Goal: Task Accomplishment & Management: Manage account settings

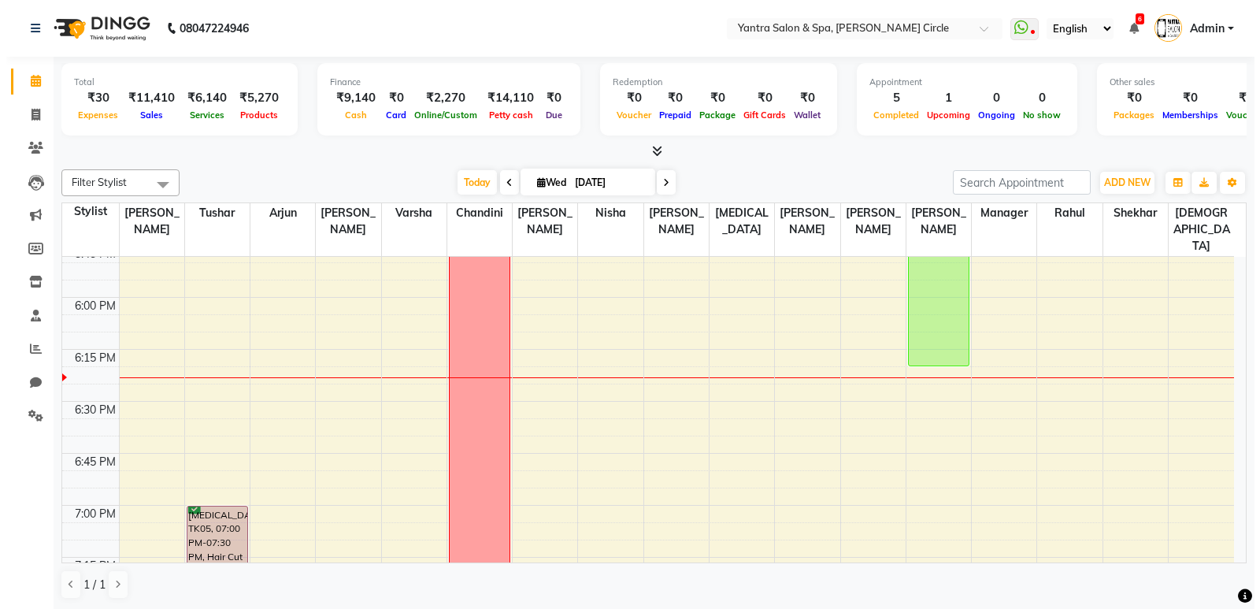
scroll to position [2030, 0]
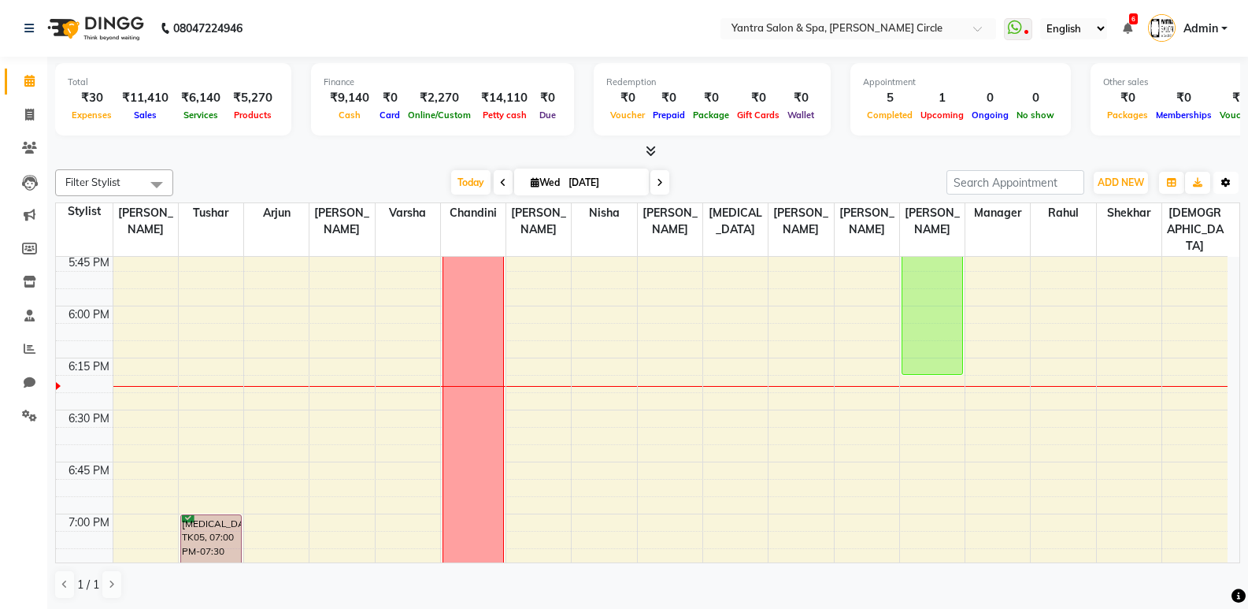
click at [1230, 184] on icon "button" at bounding box center [1226, 182] width 9 height 9
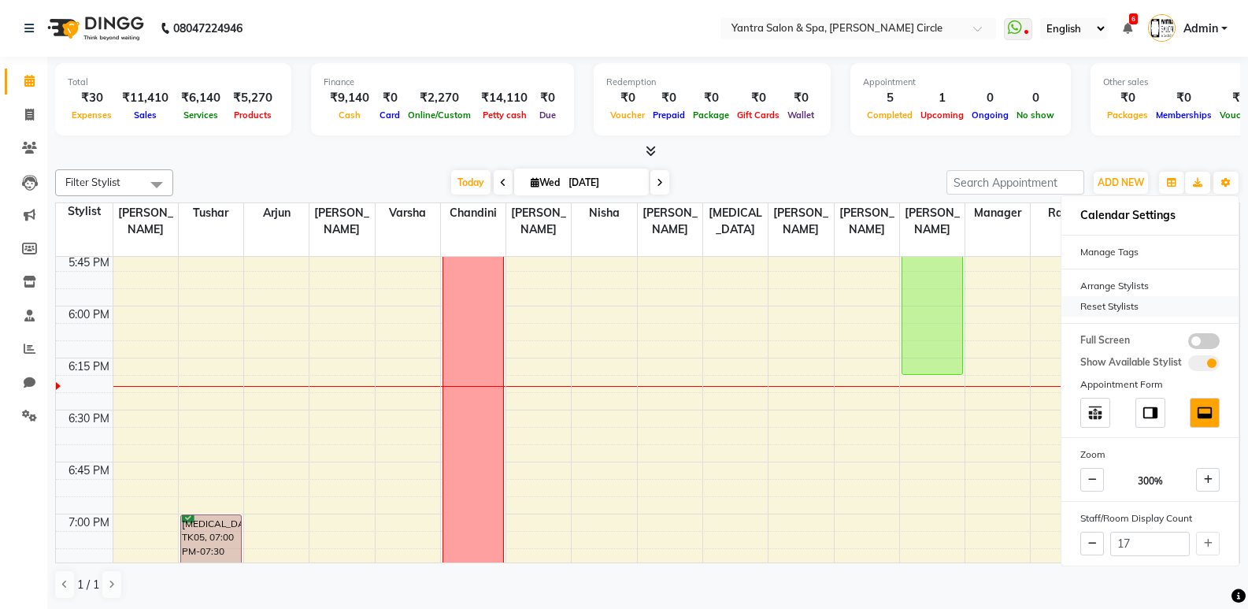
click at [1175, 306] on div "Reset Stylists" at bounding box center [1150, 306] width 177 height 20
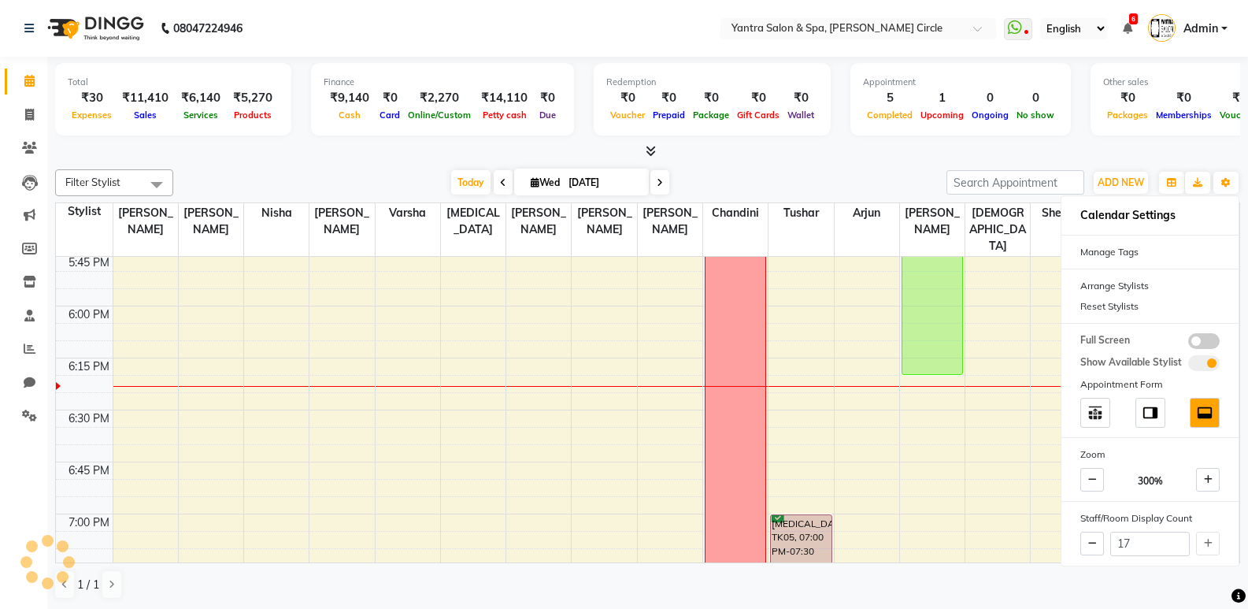
click at [915, 178] on div "[DATE] [DATE]" at bounding box center [560, 183] width 758 height 24
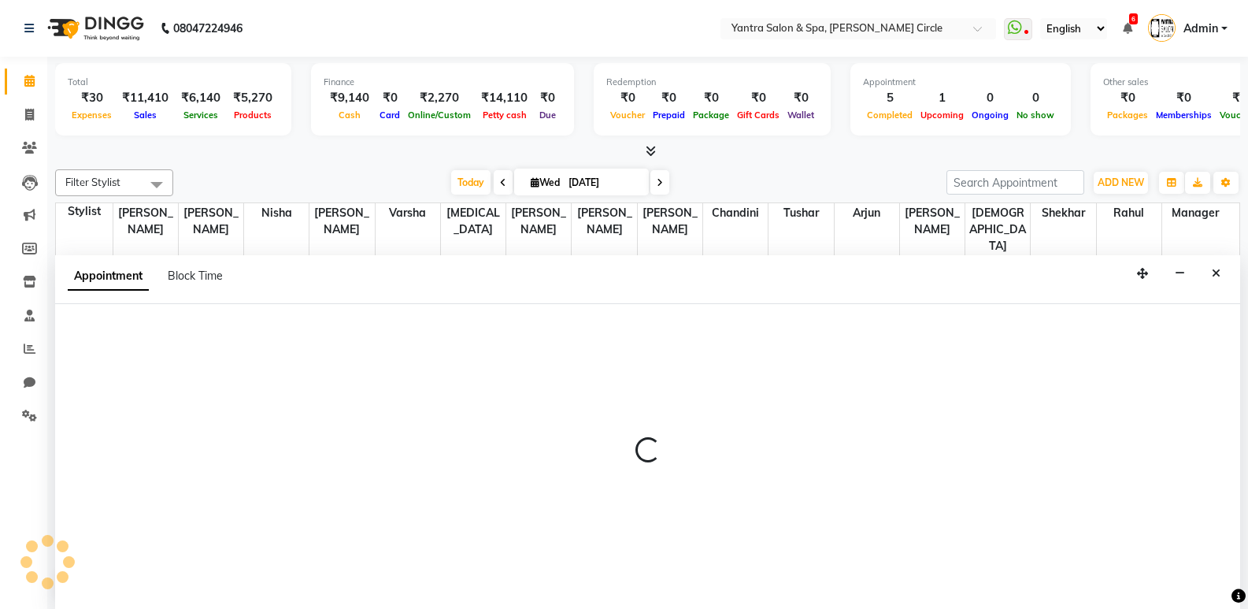
select select "72571"
select select "1095"
select select "tentative"
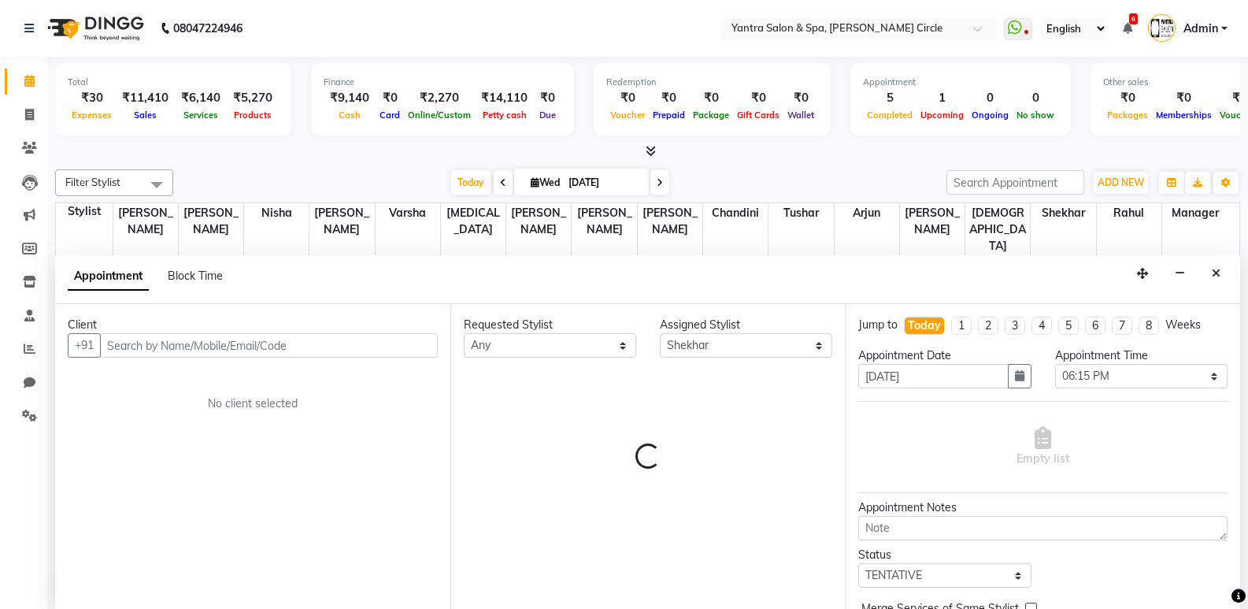
click at [255, 346] on input "text" at bounding box center [269, 345] width 338 height 24
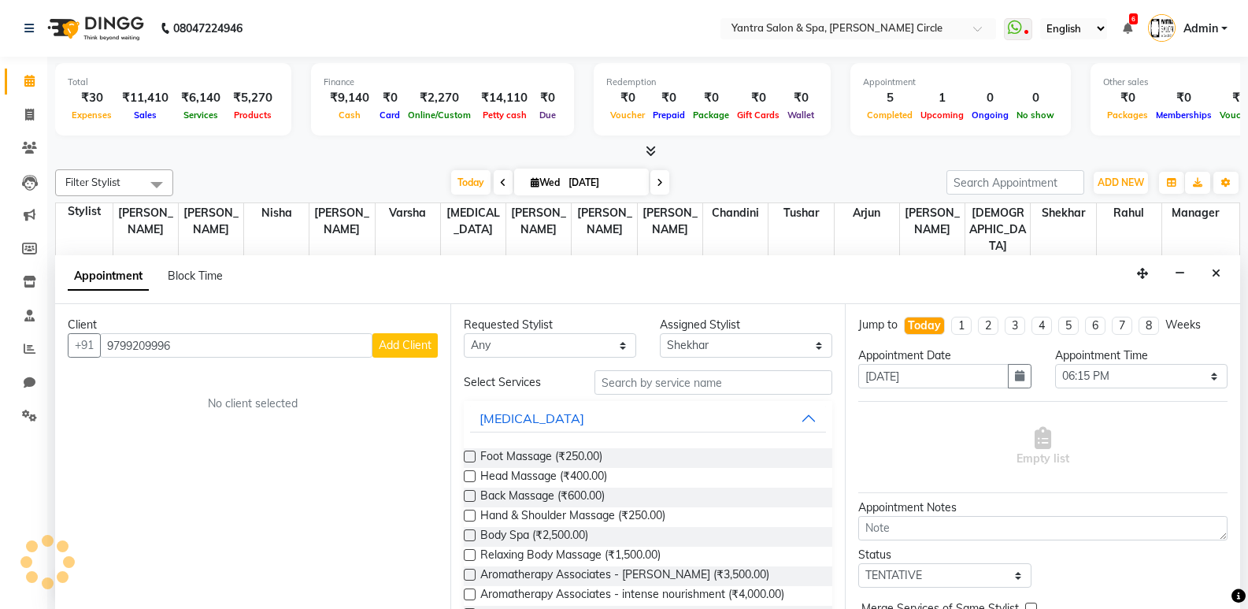
type input "9799209996"
click at [401, 339] on span "Add Client" at bounding box center [405, 345] width 53 height 14
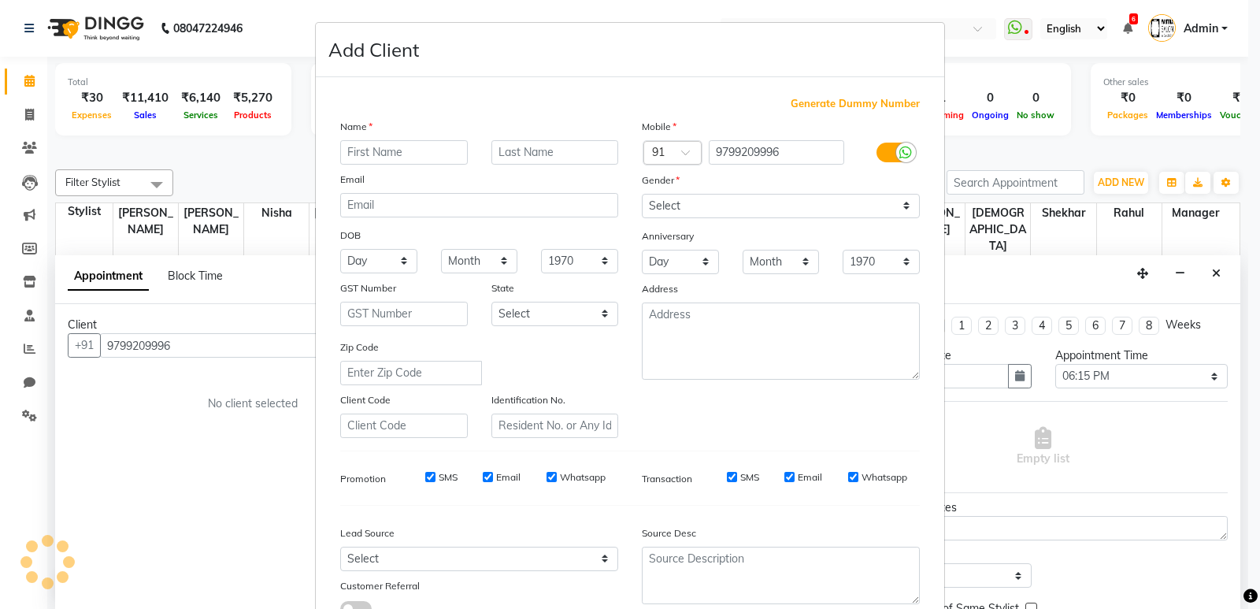
click at [406, 154] on input "text" at bounding box center [404, 152] width 128 height 24
type input "y"
type input "Yasha"
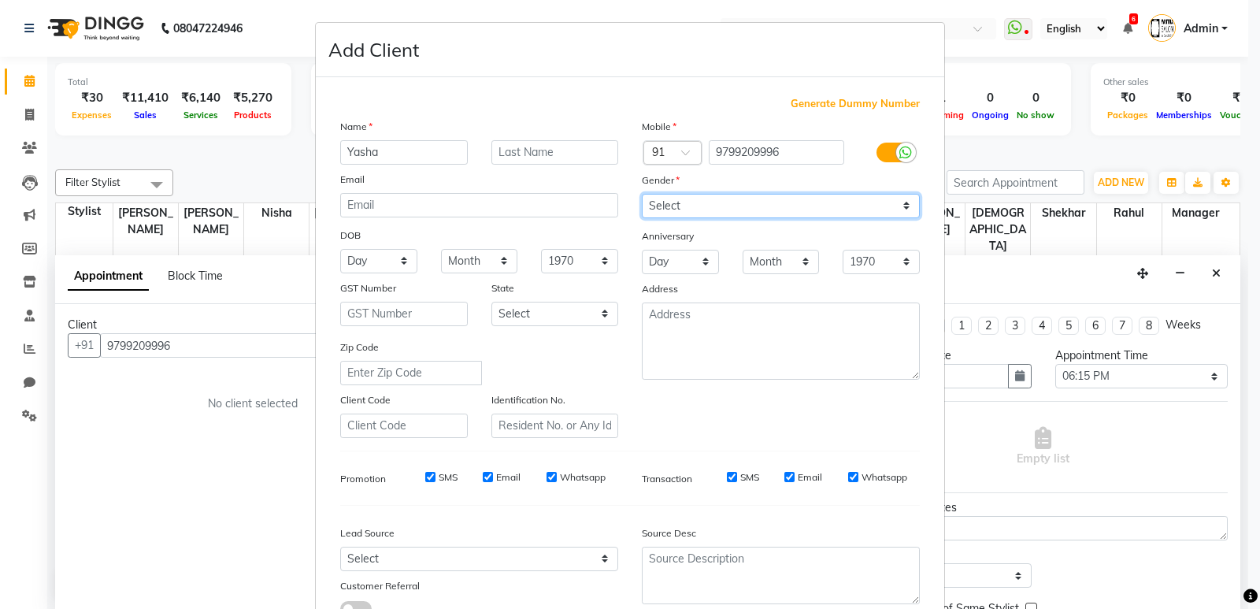
click at [722, 216] on select "Select [DEMOGRAPHIC_DATA] [DEMOGRAPHIC_DATA] Other Prefer Not To Say" at bounding box center [781, 206] width 278 height 24
select select "[DEMOGRAPHIC_DATA]"
click at [642, 194] on select "Select [DEMOGRAPHIC_DATA] [DEMOGRAPHIC_DATA] Other Prefer Not To Say" at bounding box center [781, 206] width 278 height 24
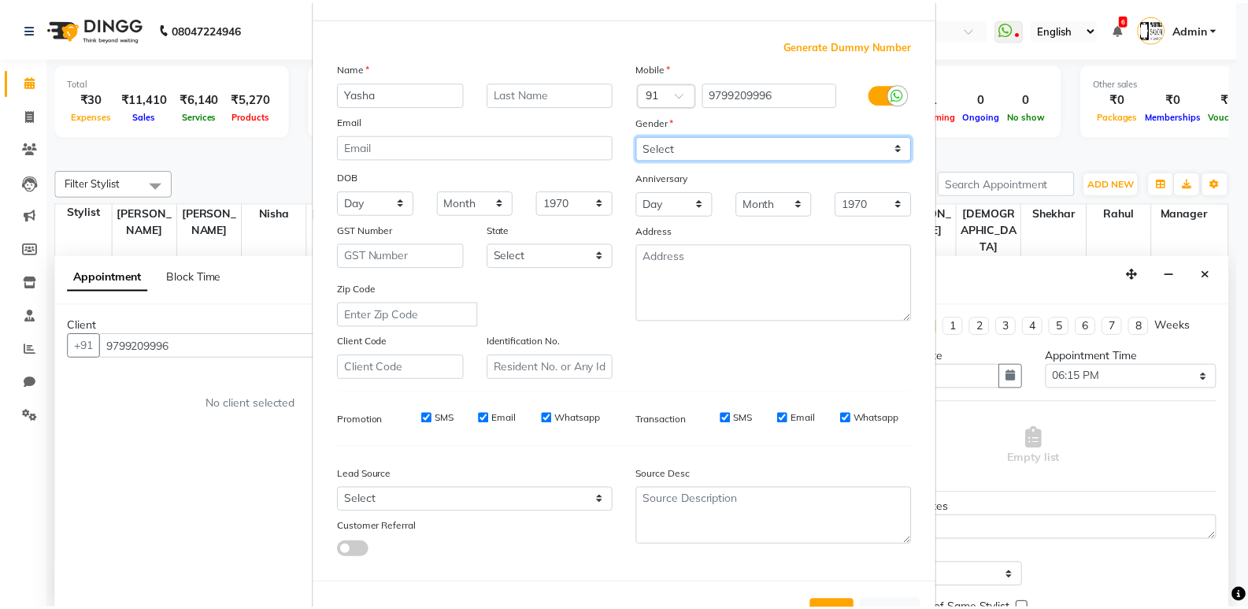
scroll to position [118, 0]
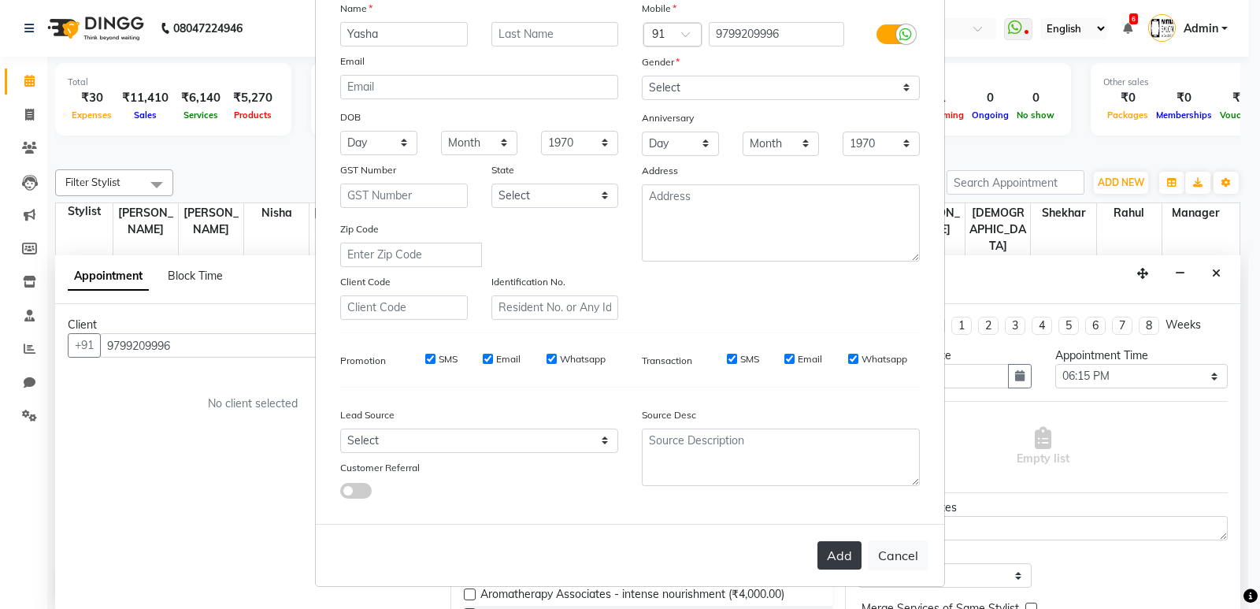
click at [823, 557] on button "Add" at bounding box center [840, 555] width 44 height 28
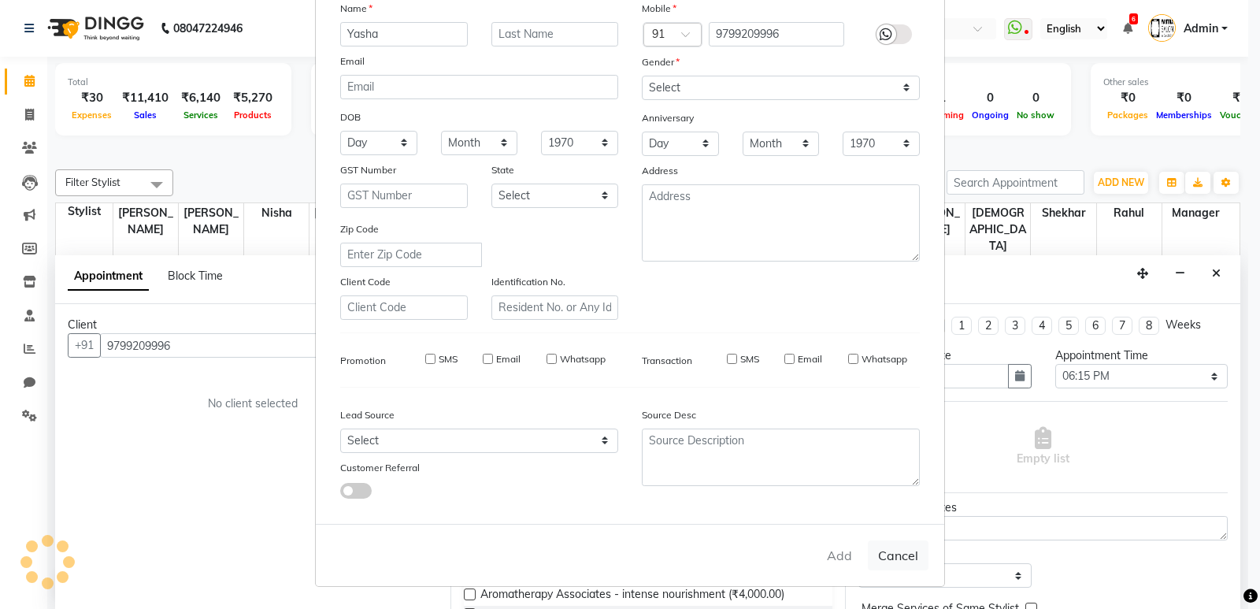
select select
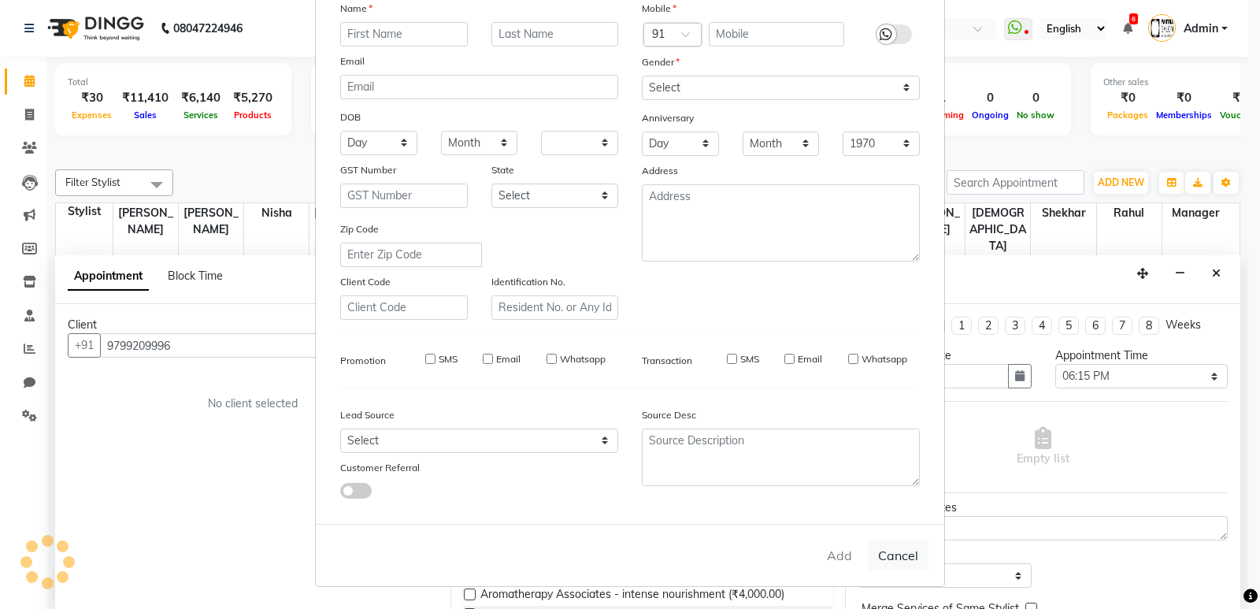
select select
checkbox input "false"
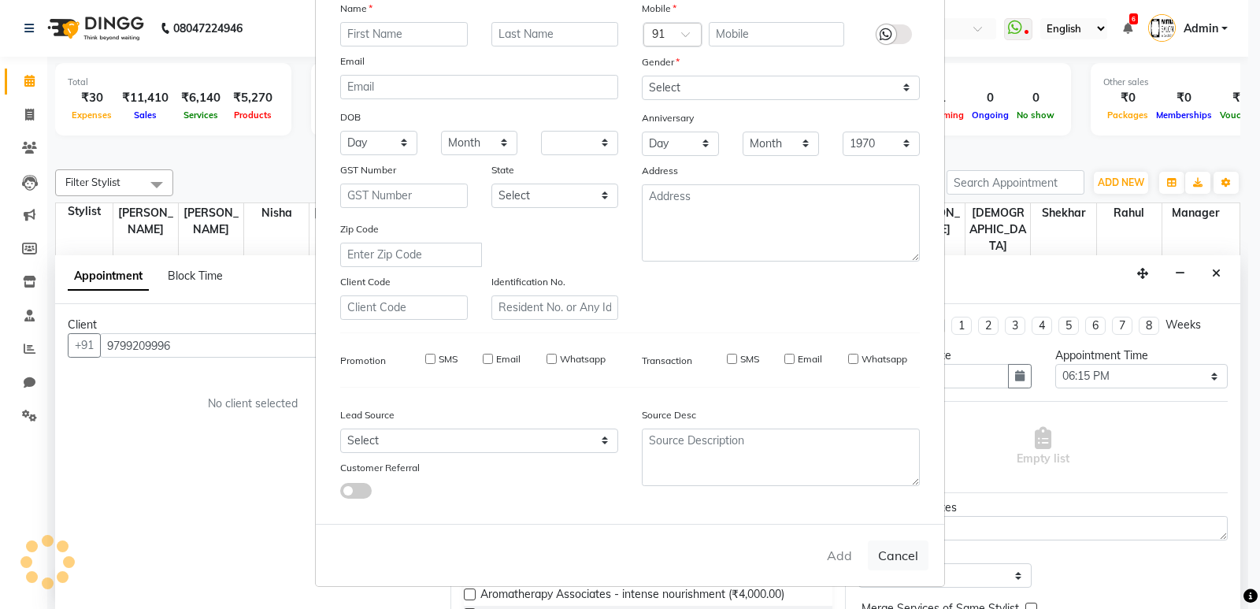
checkbox input "false"
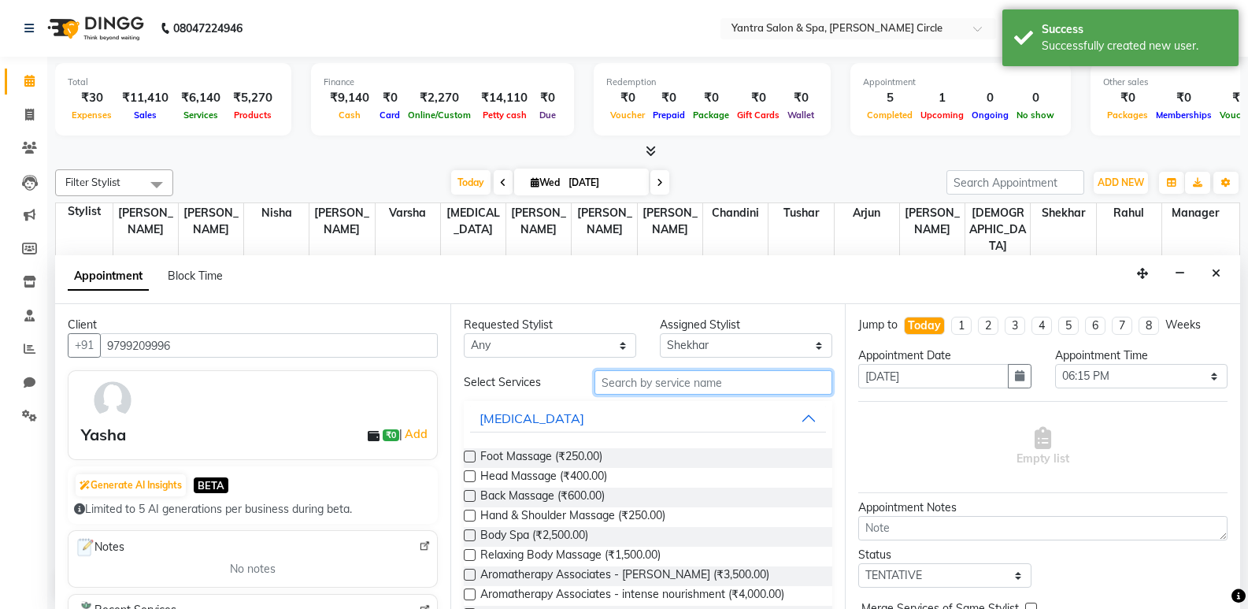
click at [658, 394] on input "text" at bounding box center [714, 382] width 238 height 24
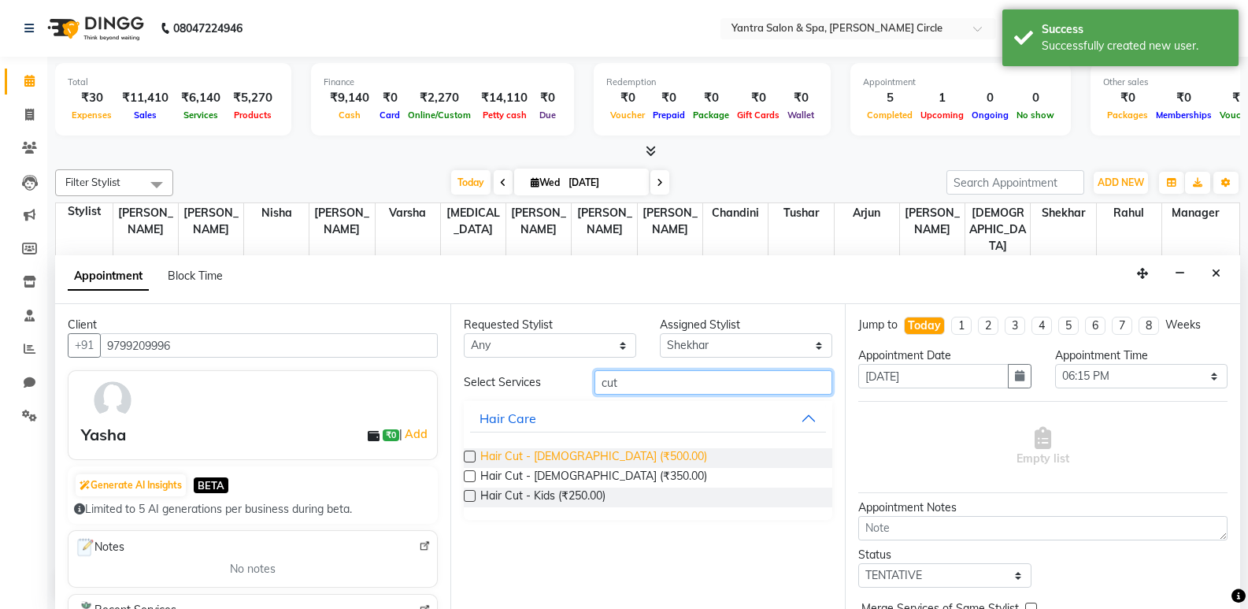
type input "cut"
click at [596, 452] on span "Hair Cut - [DEMOGRAPHIC_DATA] (₹500.00)" at bounding box center [593, 458] width 227 height 20
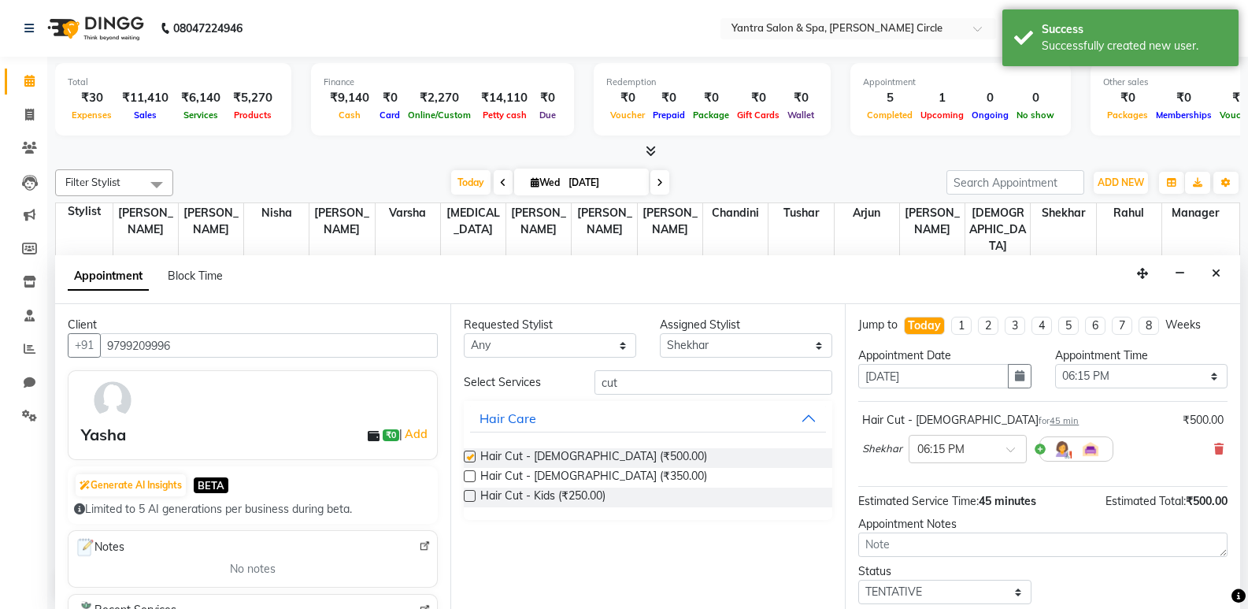
checkbox input "false"
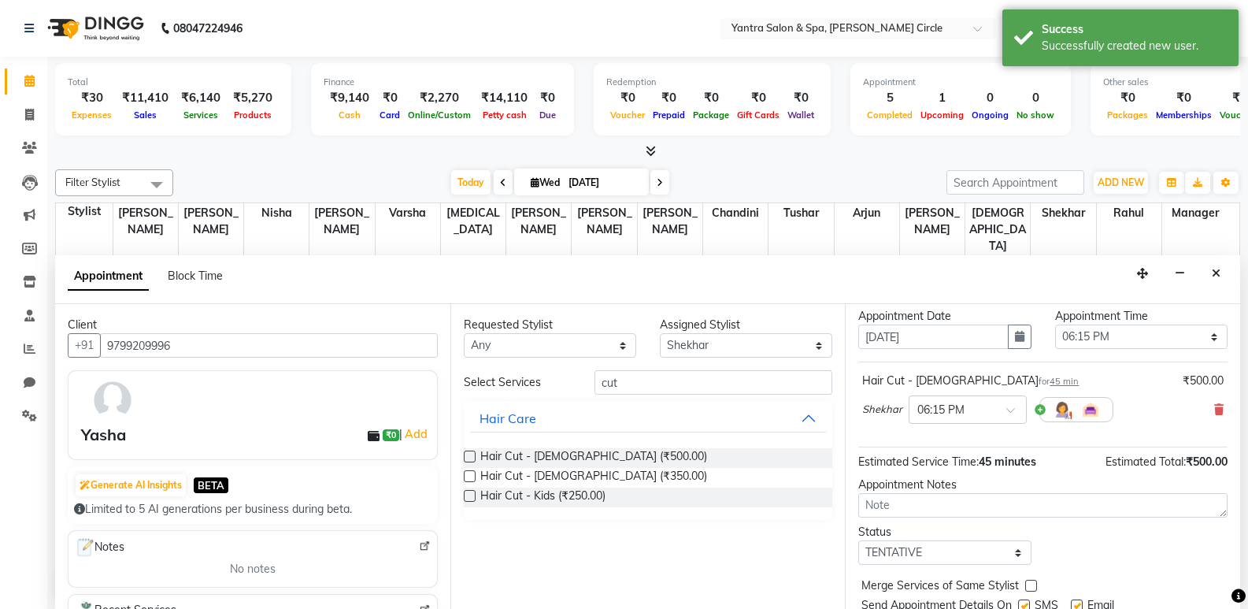
scroll to position [94, 0]
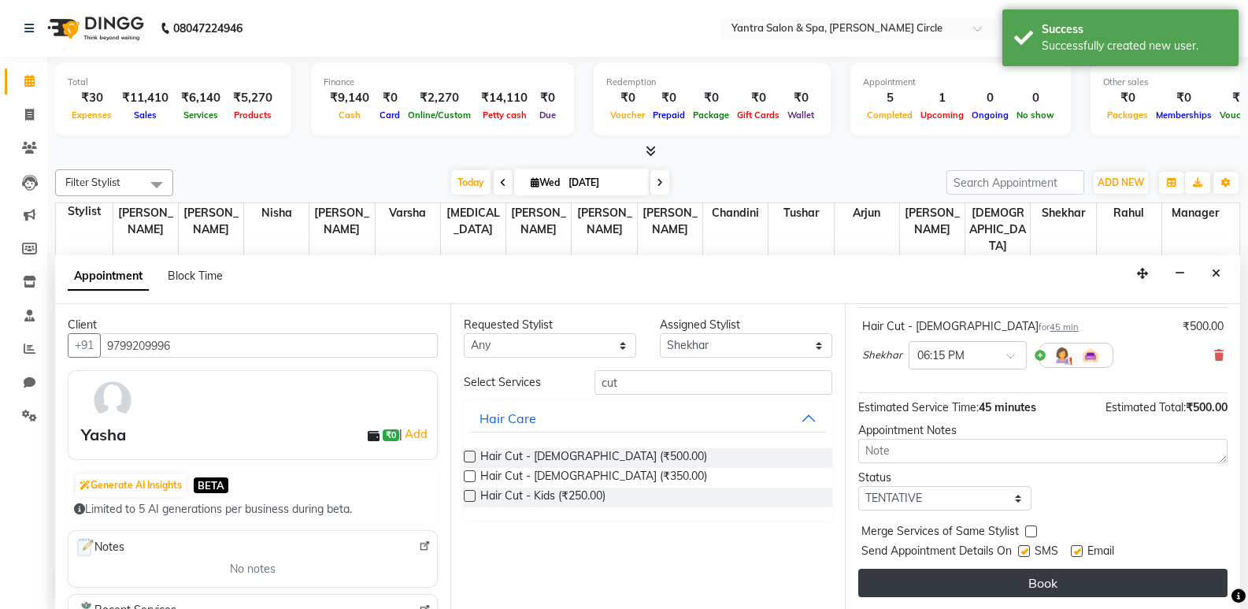
click at [970, 583] on button "Book" at bounding box center [1043, 583] width 369 height 28
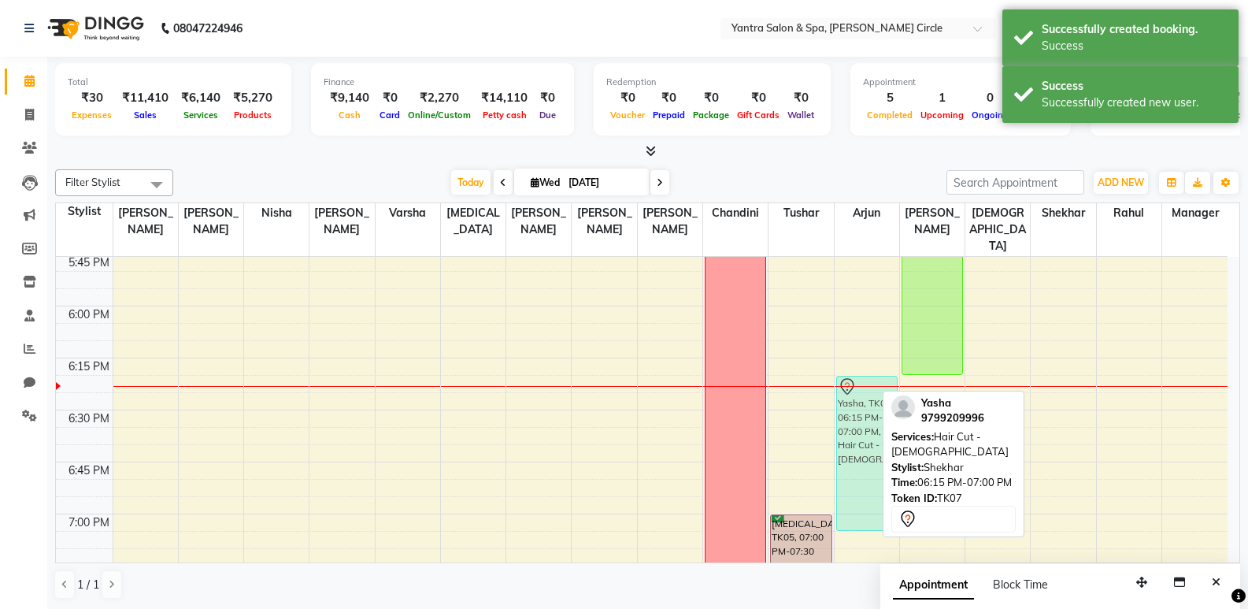
drag, startPoint x: 1070, startPoint y: 399, endPoint x: 858, endPoint y: 404, distance: 211.9
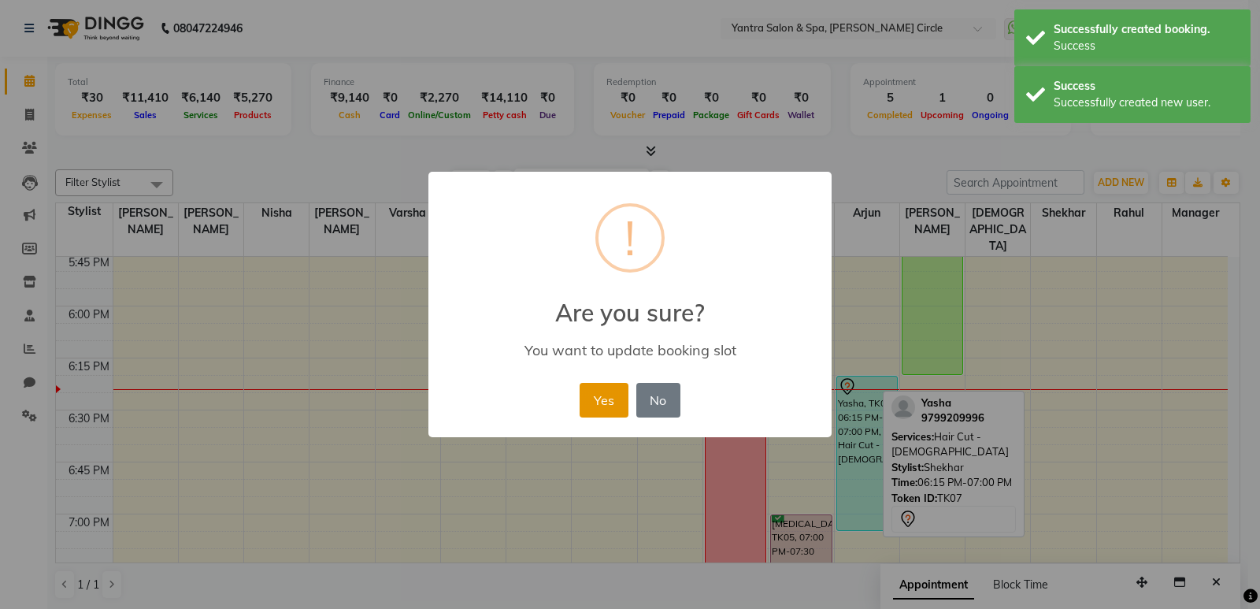
click at [597, 410] on button "Yes" at bounding box center [604, 400] width 48 height 35
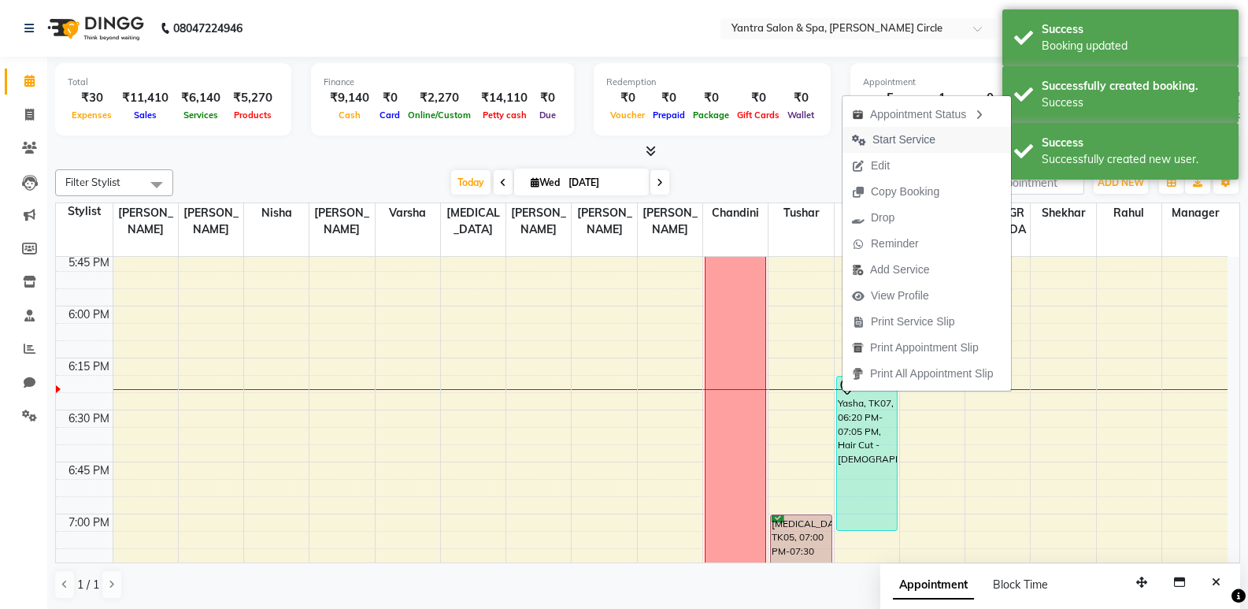
click at [933, 127] on span "Start Service" at bounding box center [894, 140] width 102 height 26
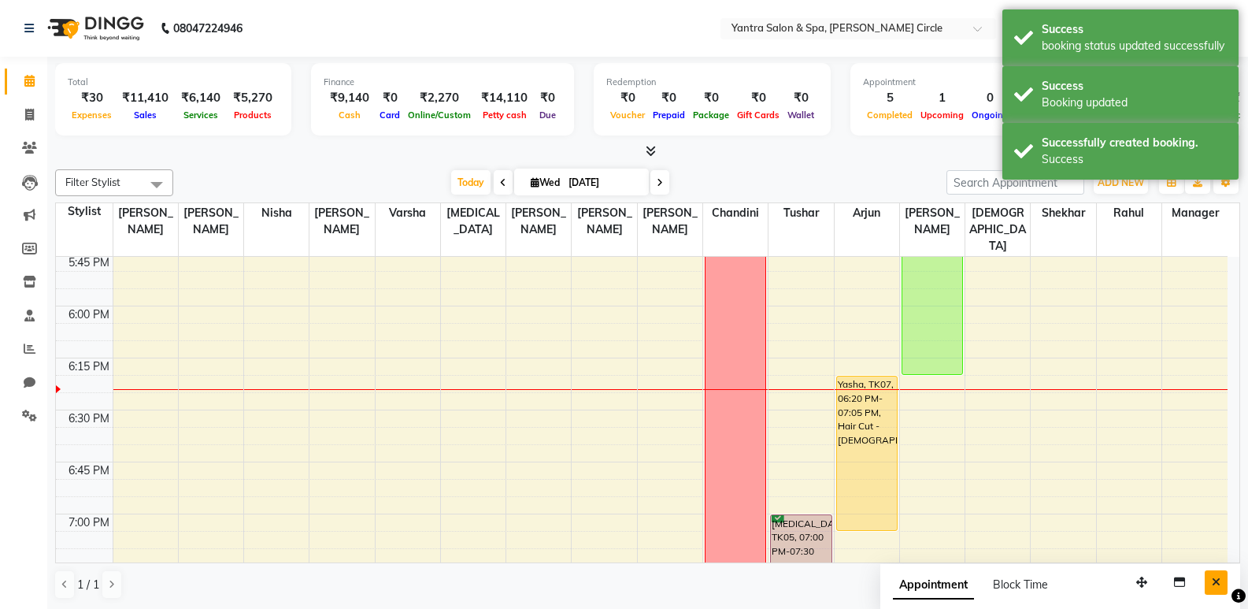
click at [1216, 579] on icon "Close" at bounding box center [1216, 582] width 9 height 11
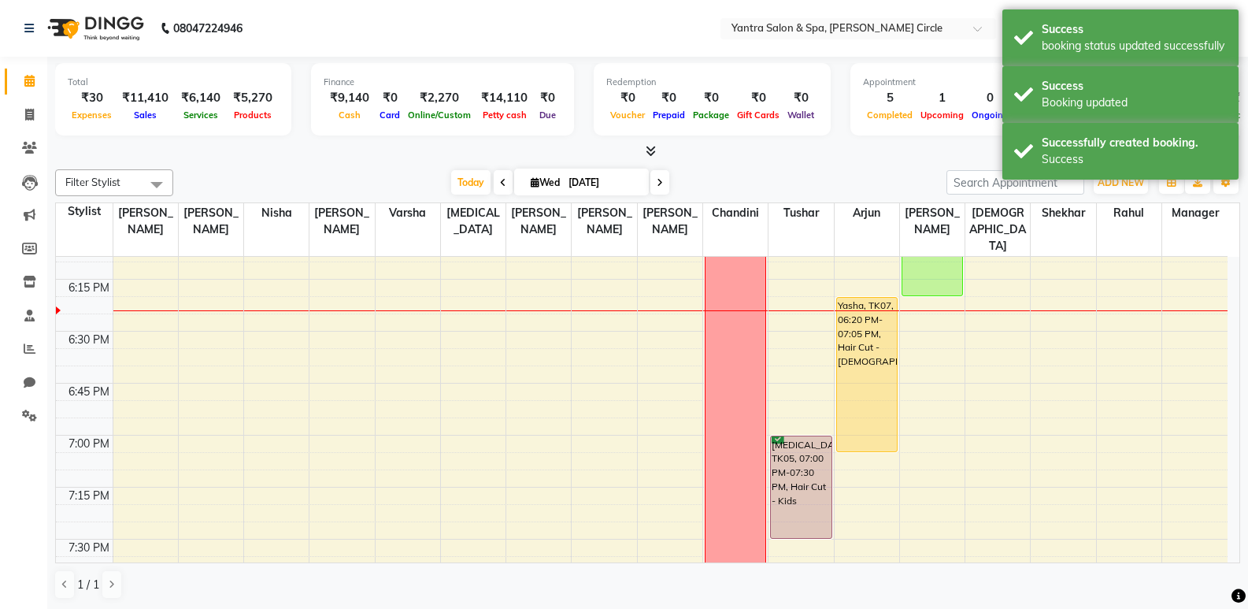
scroll to position [2030, 0]
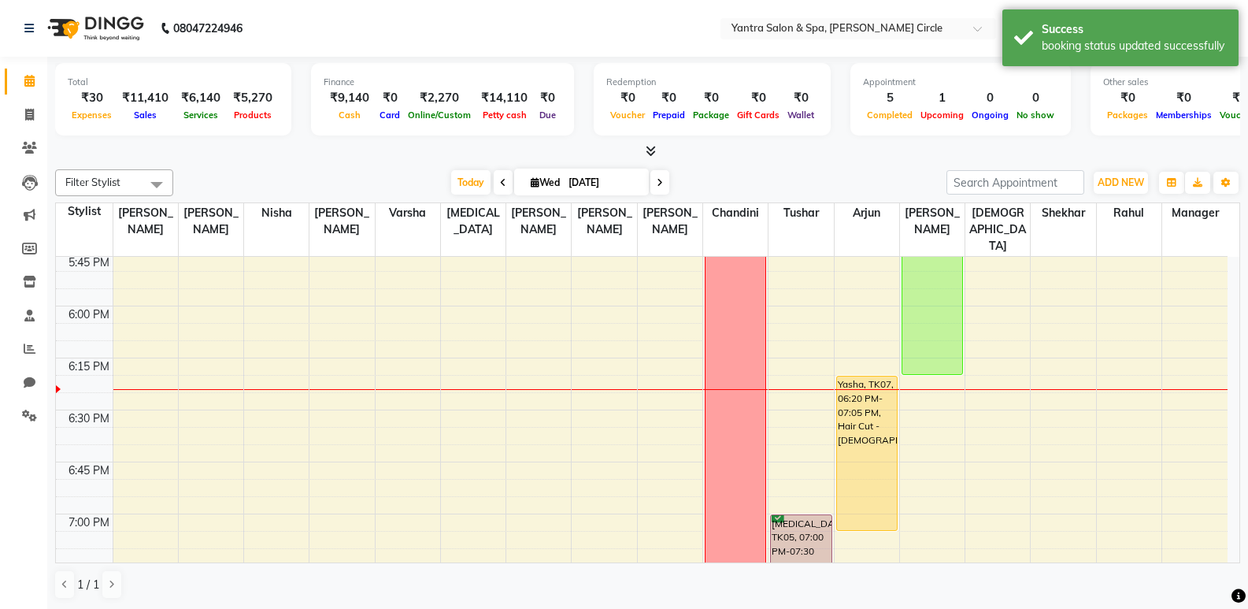
select select "7538"
select select "tentative"
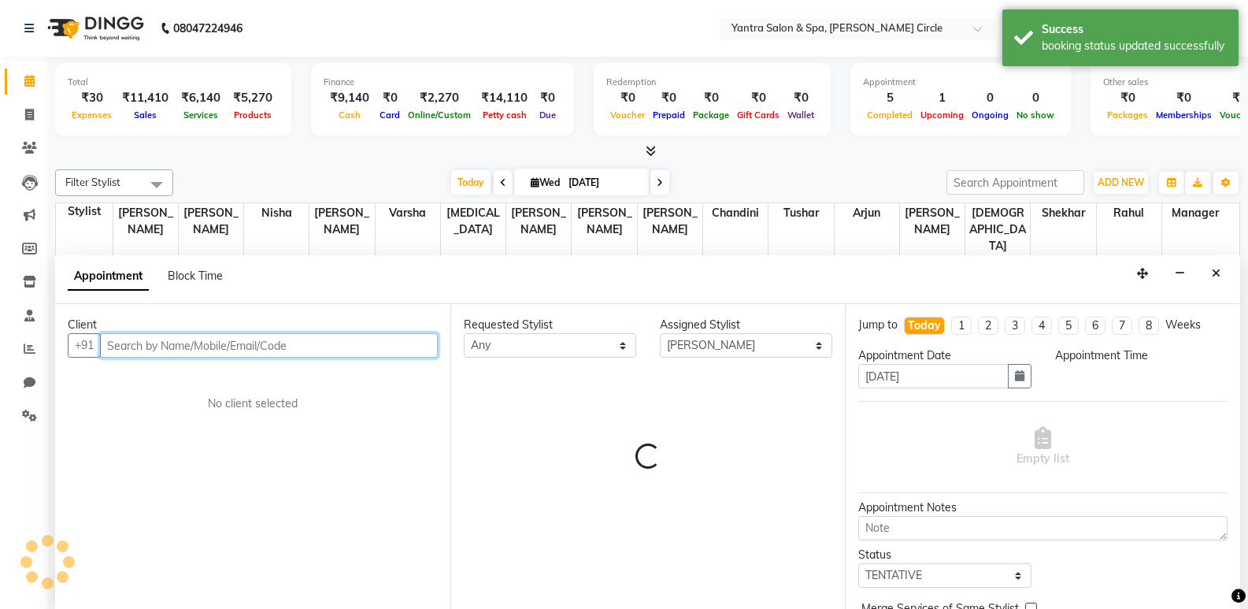
scroll to position [1, 0]
select select "1110"
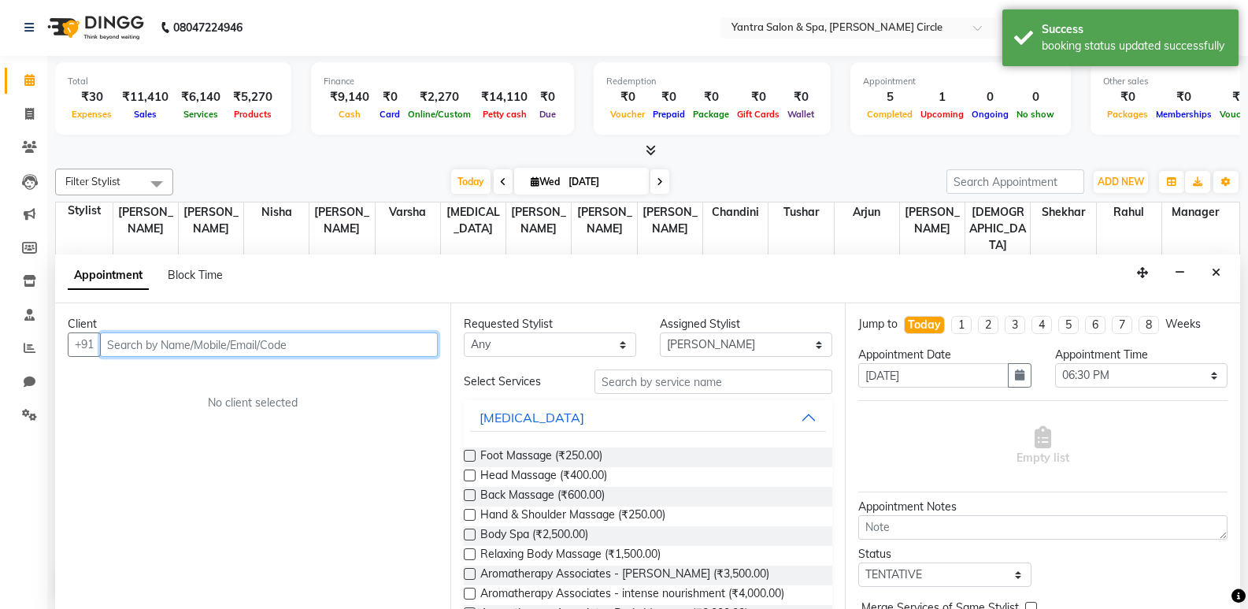
click at [224, 347] on input "text" at bounding box center [269, 344] width 338 height 24
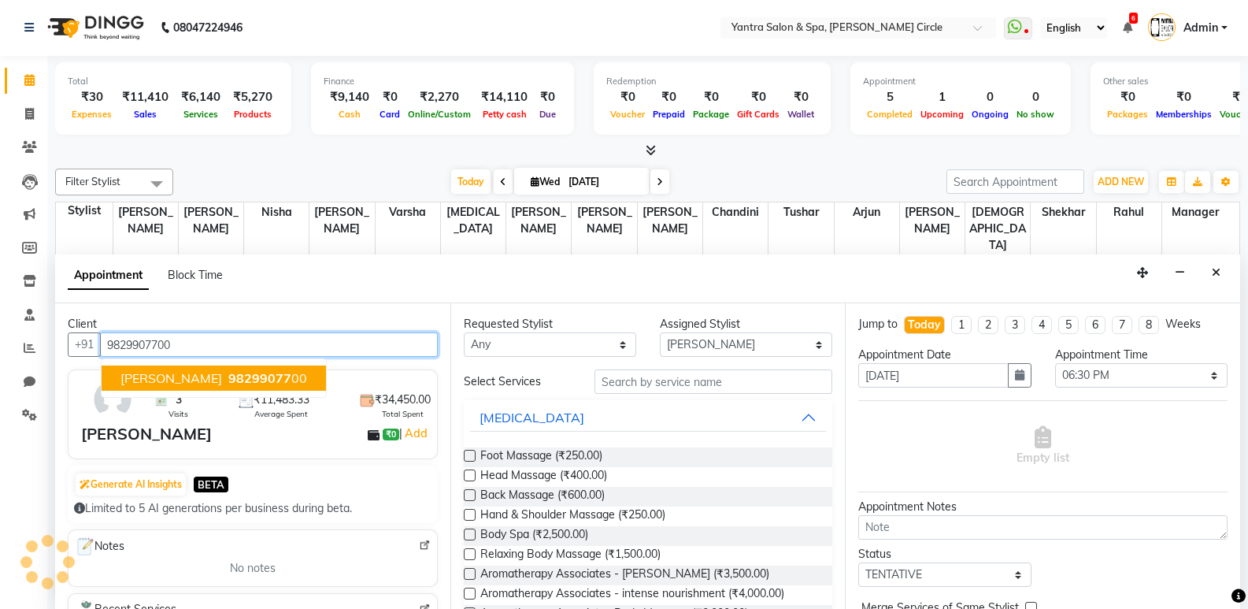
click at [228, 378] on span "98299077" at bounding box center [259, 378] width 63 height 16
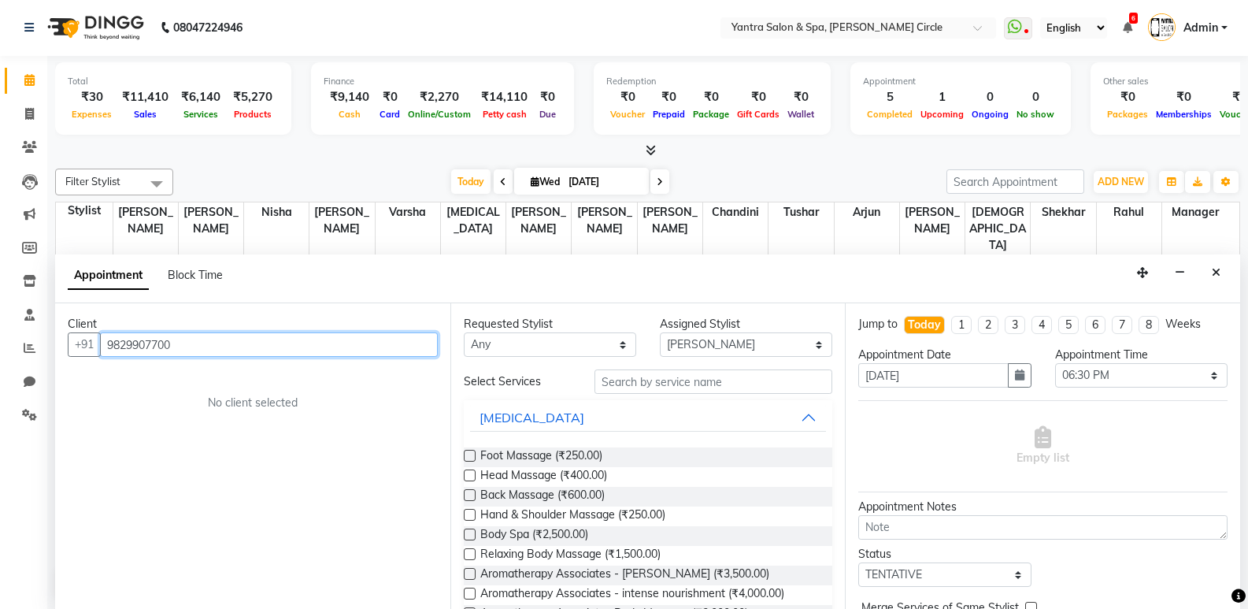
type input "9829907700"
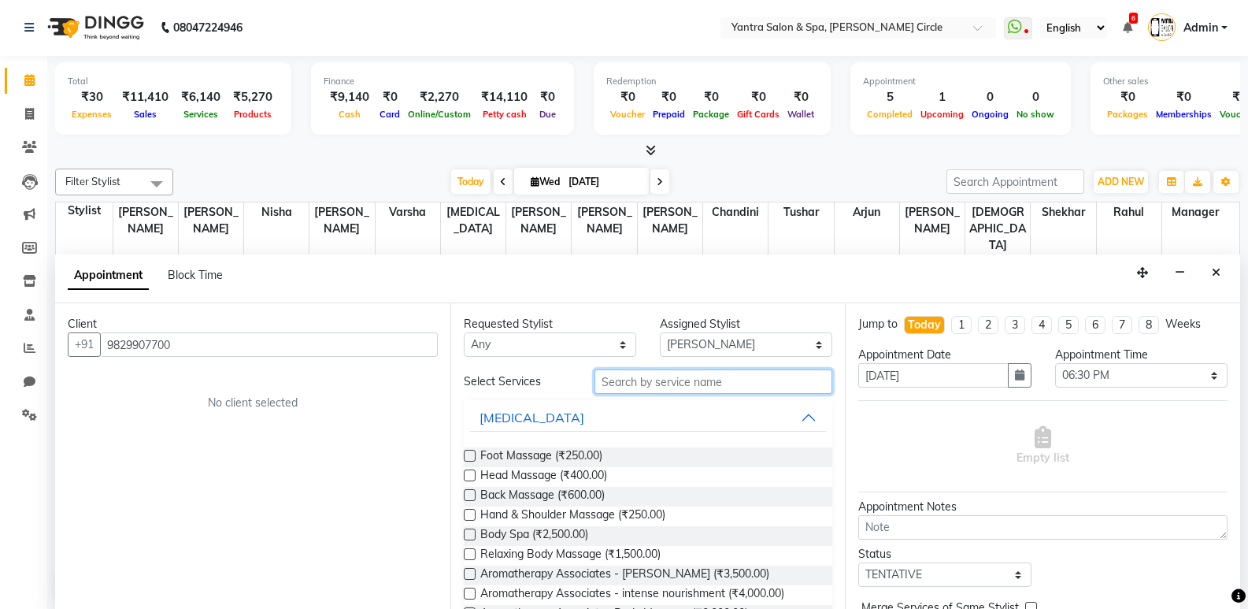
click at [685, 381] on input "text" at bounding box center [714, 381] width 238 height 24
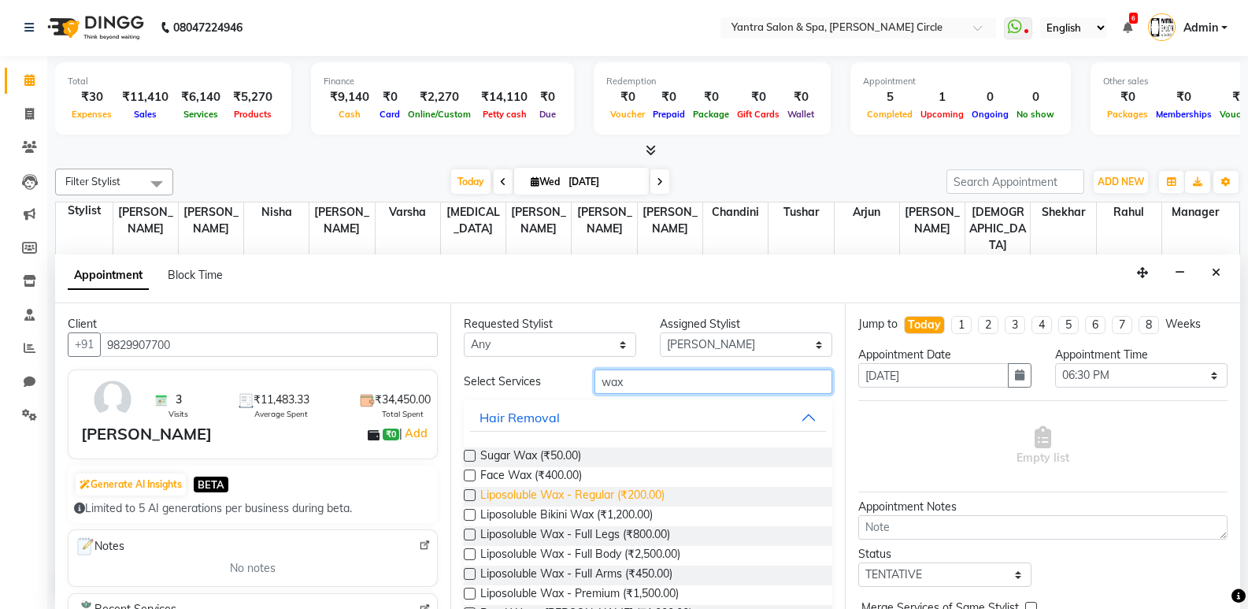
type input "wax"
click at [611, 498] on span "Liposoluble Wax - Regular (₹200.00)" at bounding box center [572, 497] width 184 height 20
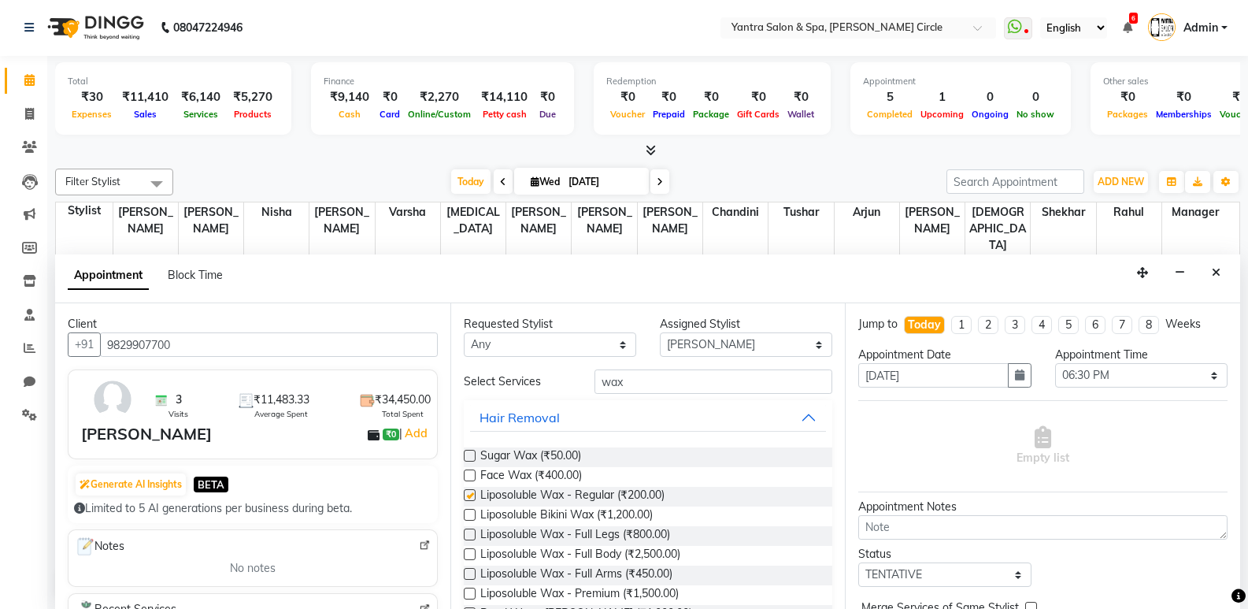
checkbox input "false"
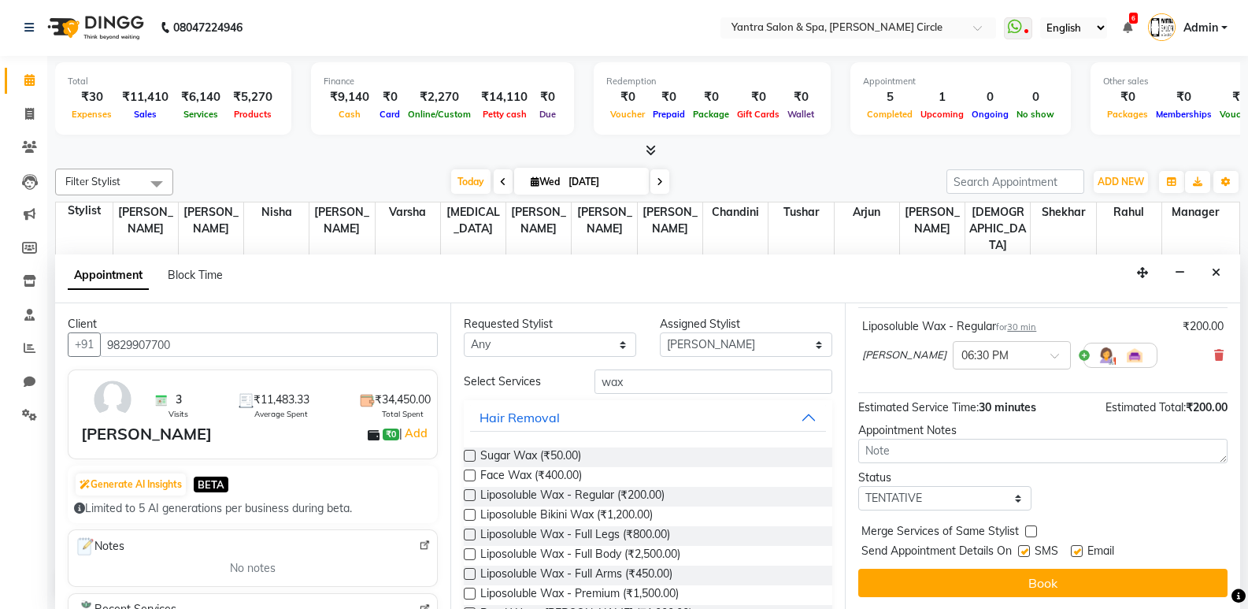
scroll to position [94, 0]
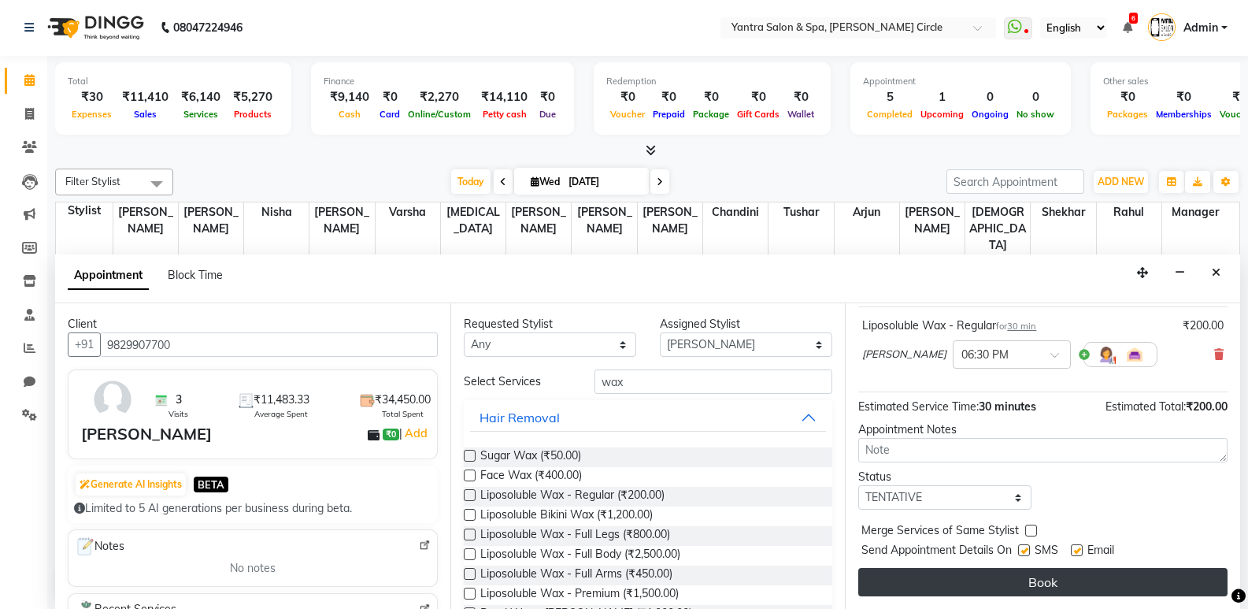
click at [940, 583] on button "Book" at bounding box center [1043, 582] width 369 height 28
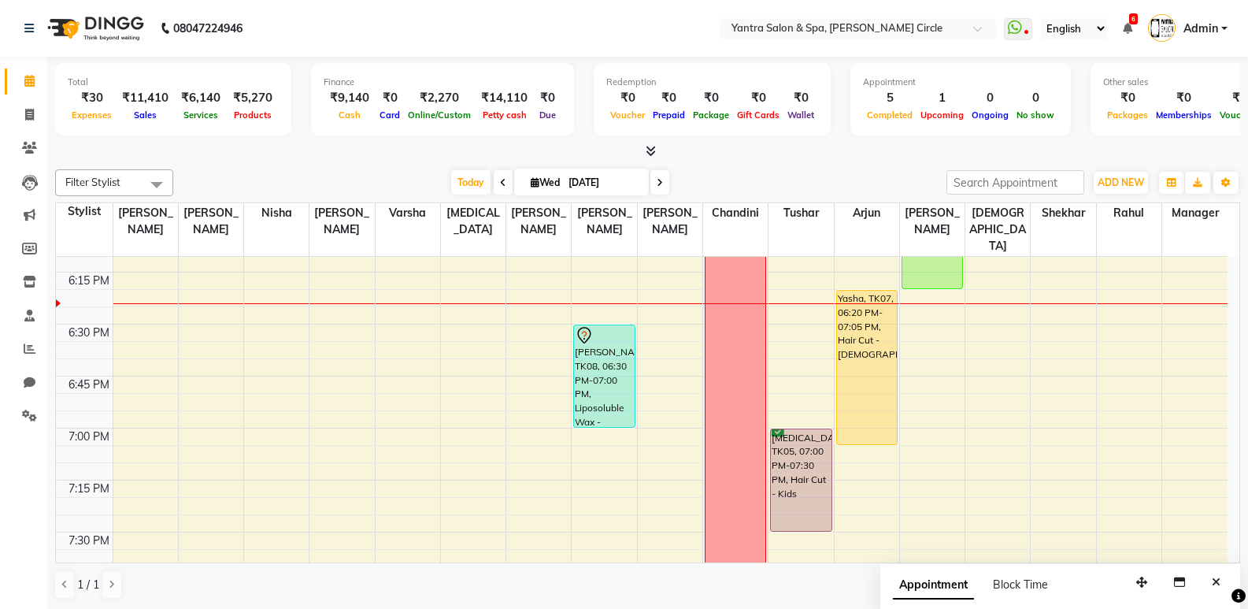
scroll to position [2266, 0]
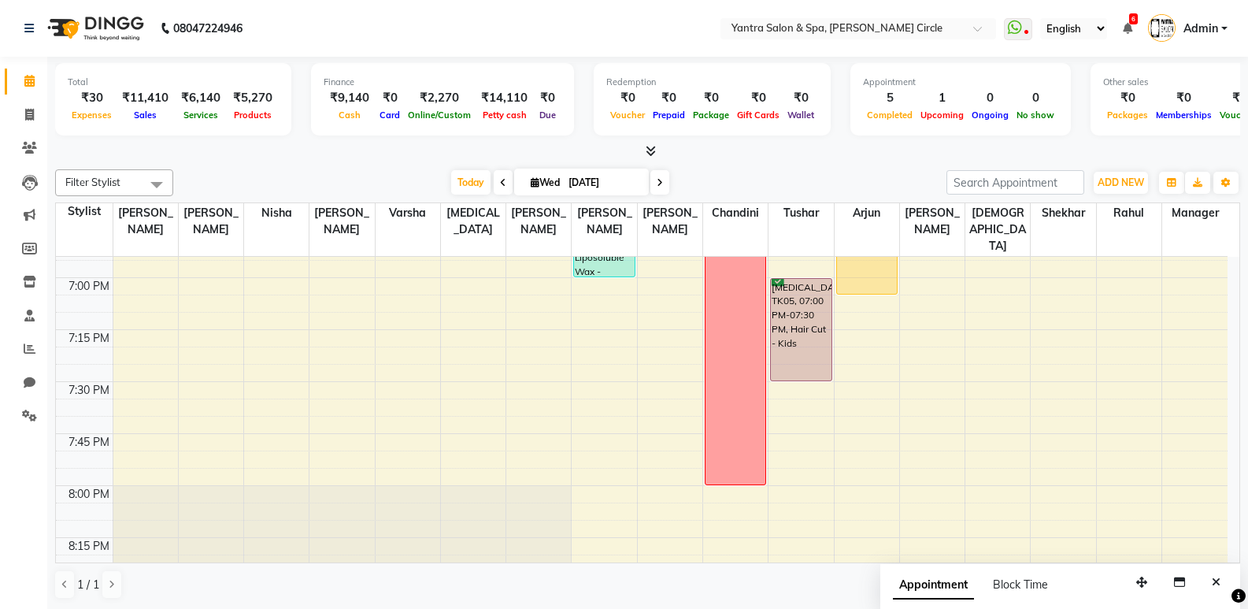
click at [1215, 581] on icon "Close" at bounding box center [1216, 582] width 9 height 11
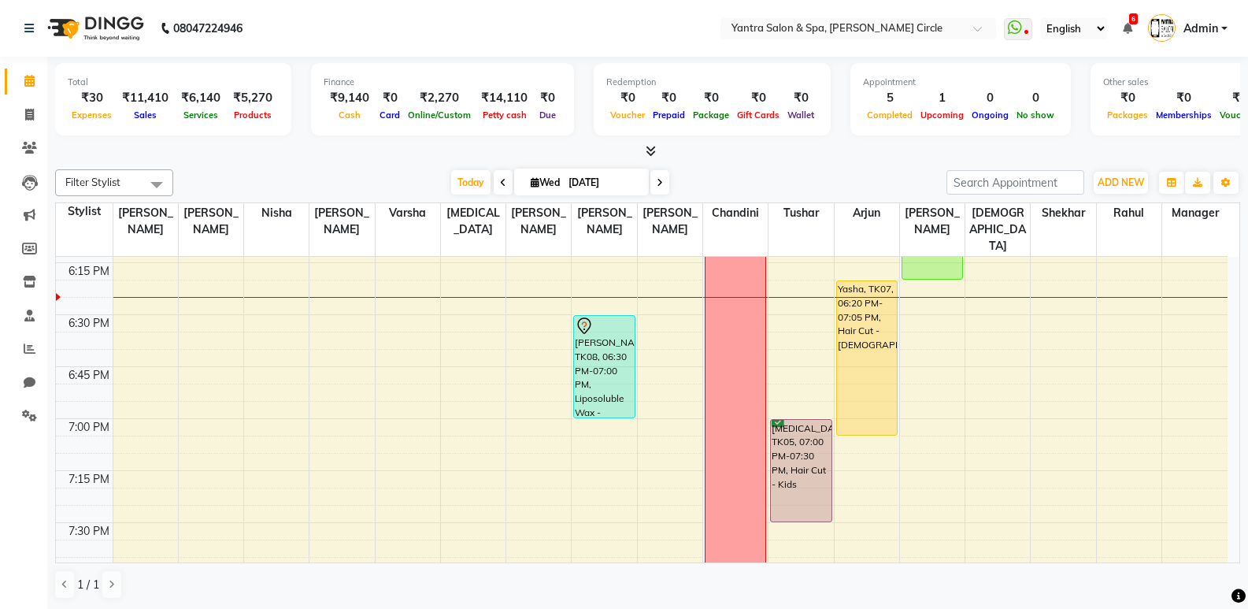
scroll to position [2109, 0]
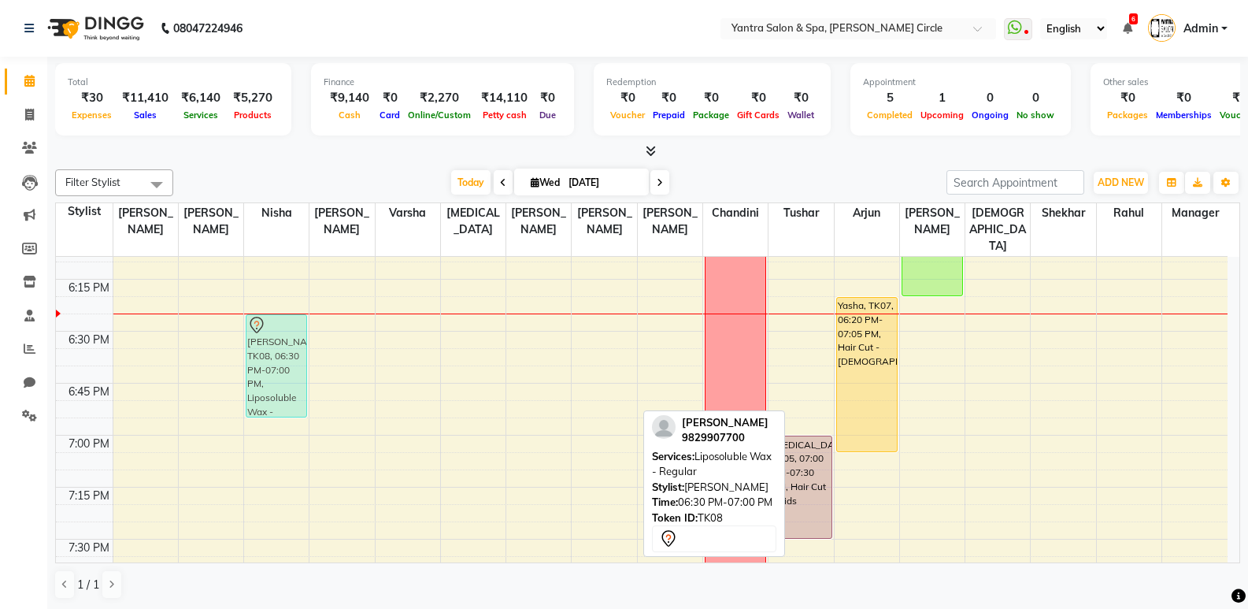
drag, startPoint x: 594, startPoint y: 333, endPoint x: 257, endPoint y: 311, distance: 337.8
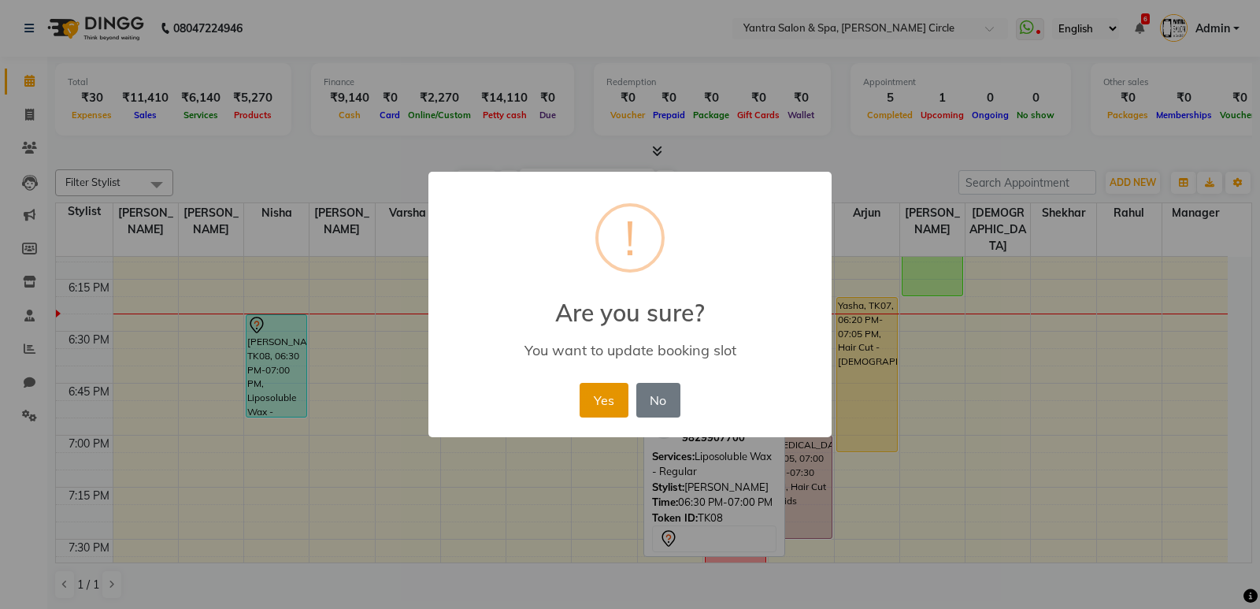
click at [594, 406] on button "Yes" at bounding box center [604, 400] width 48 height 35
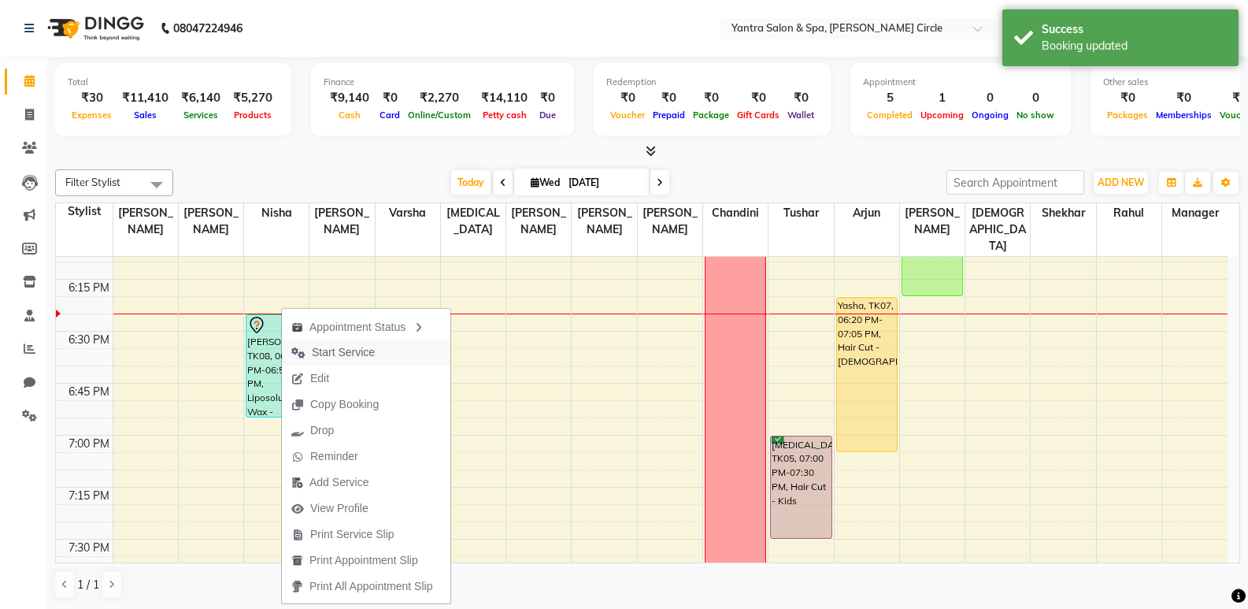
click at [395, 347] on button "Start Service" at bounding box center [366, 352] width 169 height 26
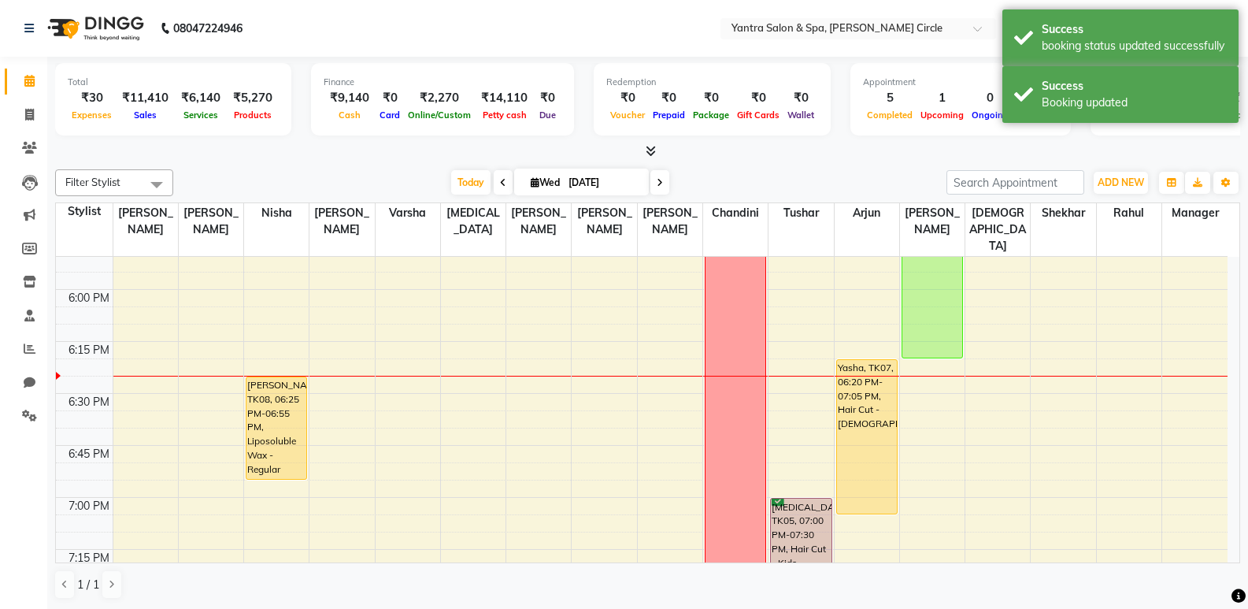
scroll to position [2205, 0]
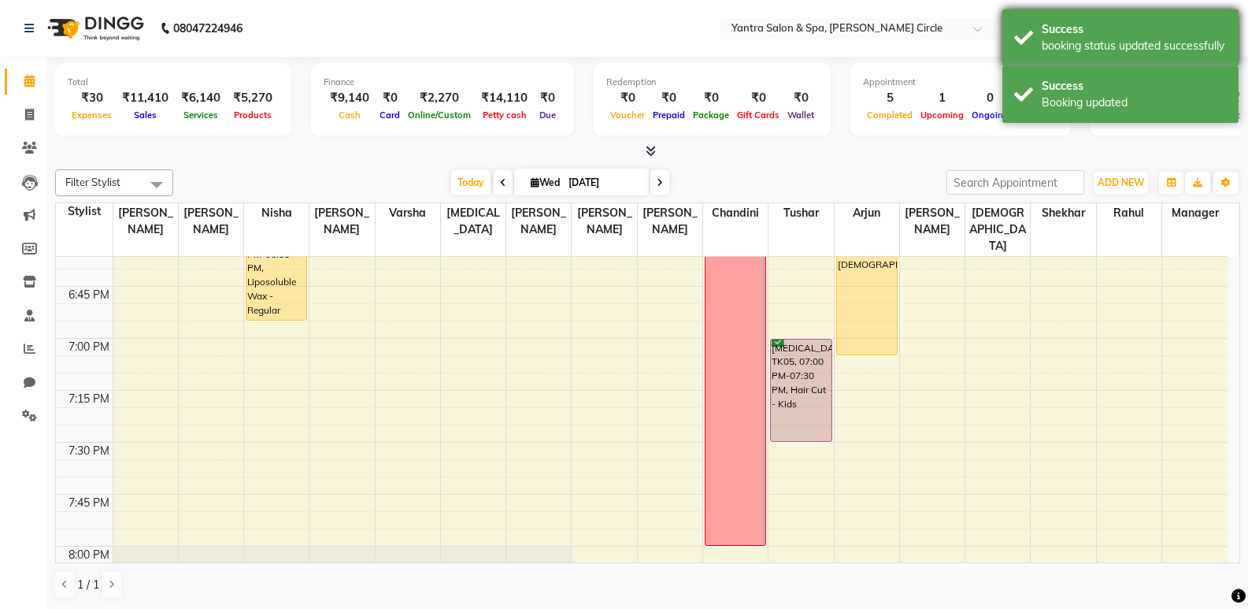
drag, startPoint x: 1087, startPoint y: 77, endPoint x: 1055, endPoint y: 50, distance: 41.9
click at [1084, 75] on div "Success Booking updated" at bounding box center [1121, 94] width 236 height 57
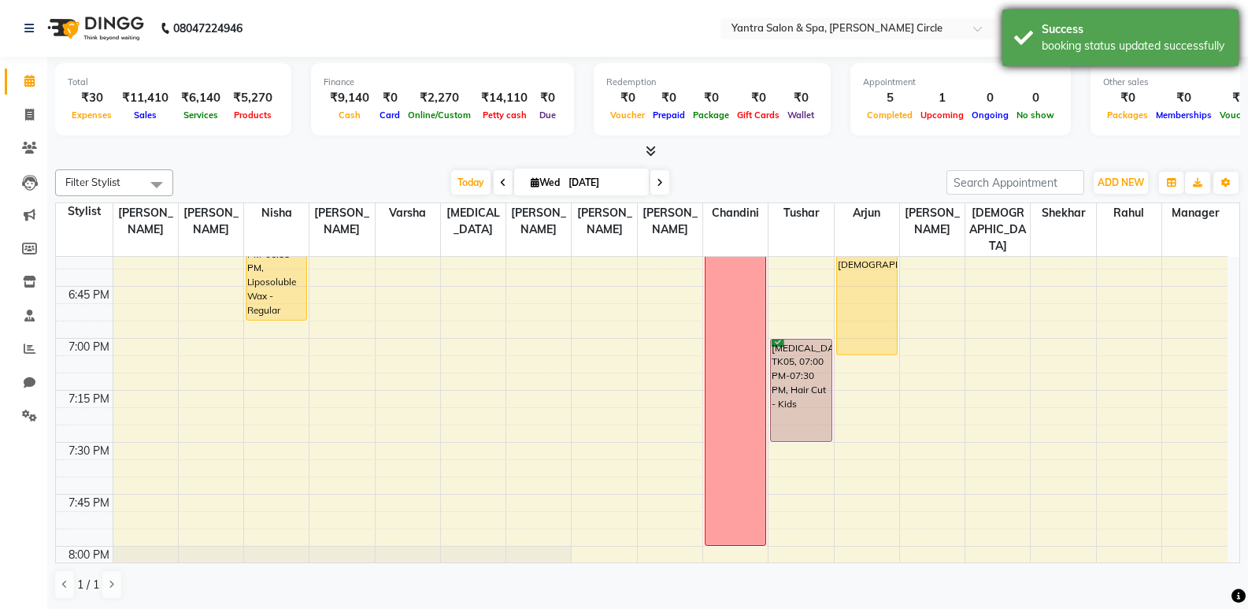
click at [1055, 49] on div "booking status updated successfully" at bounding box center [1134, 46] width 185 height 17
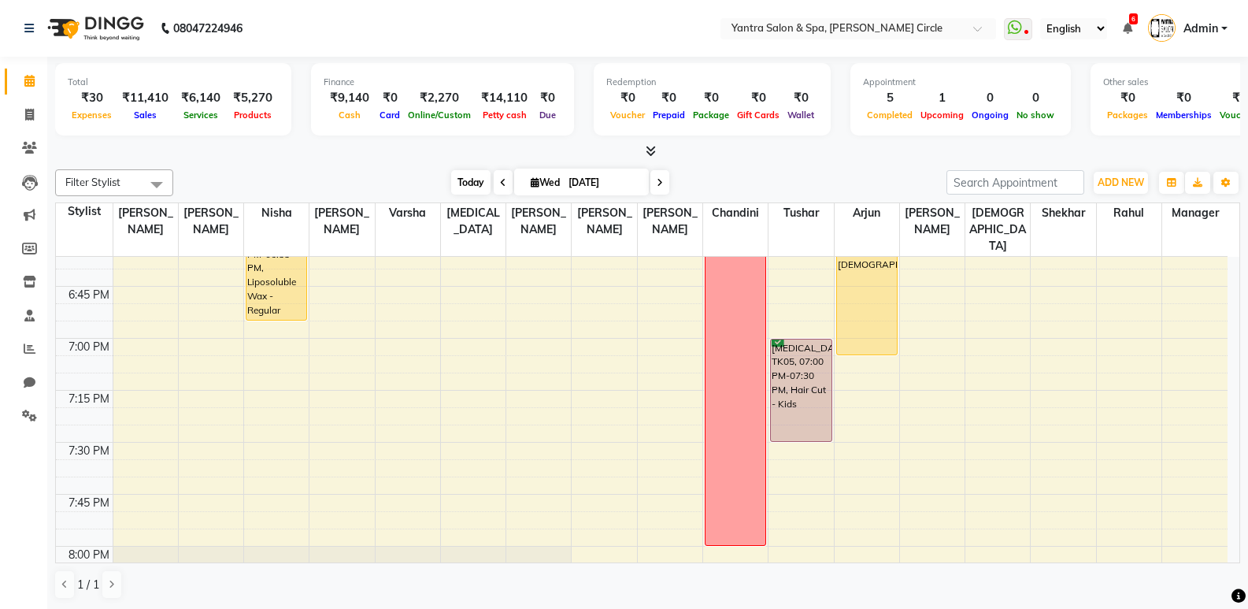
click at [469, 179] on span "Today" at bounding box center [470, 182] width 39 height 24
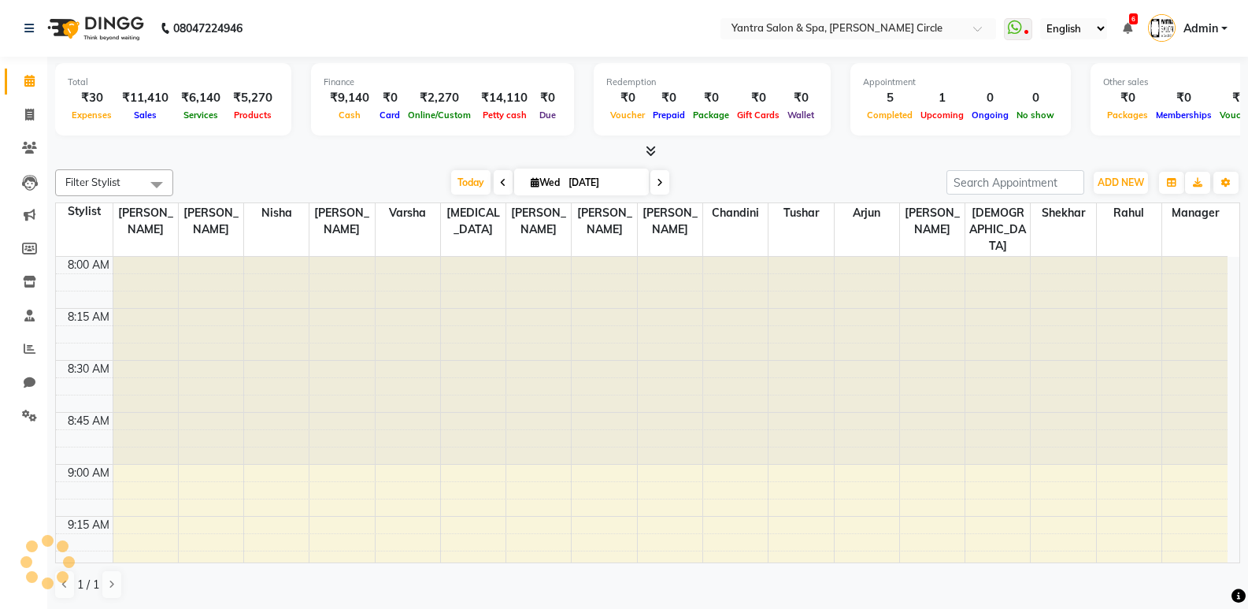
scroll to position [2080, 0]
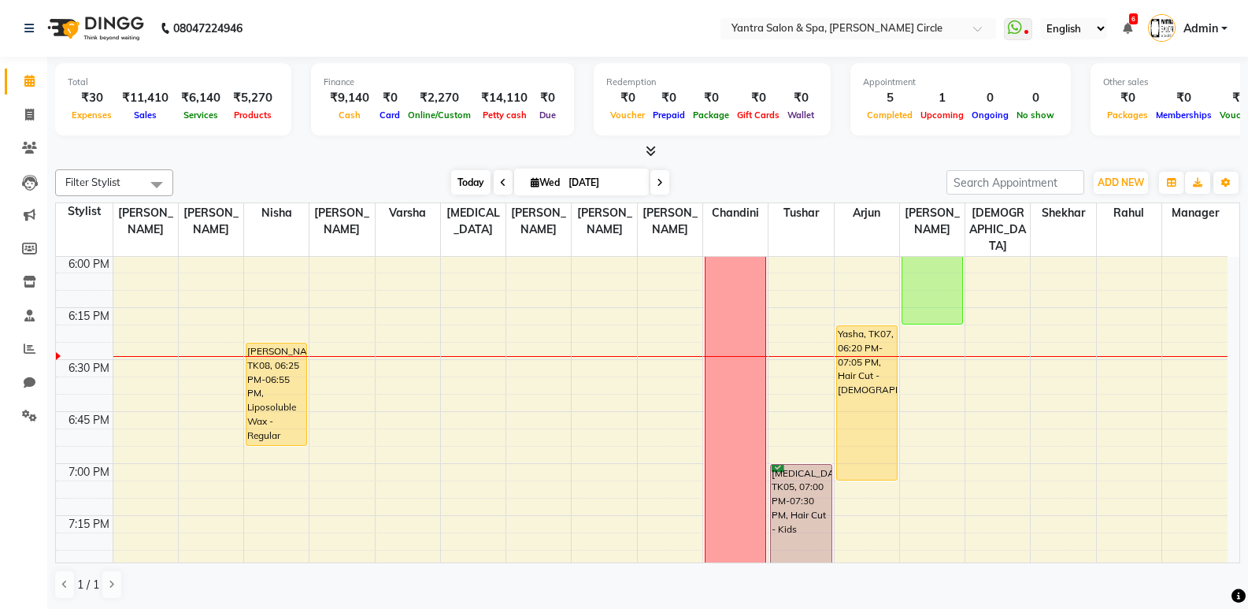
click at [474, 176] on span "Today" at bounding box center [470, 182] width 39 height 24
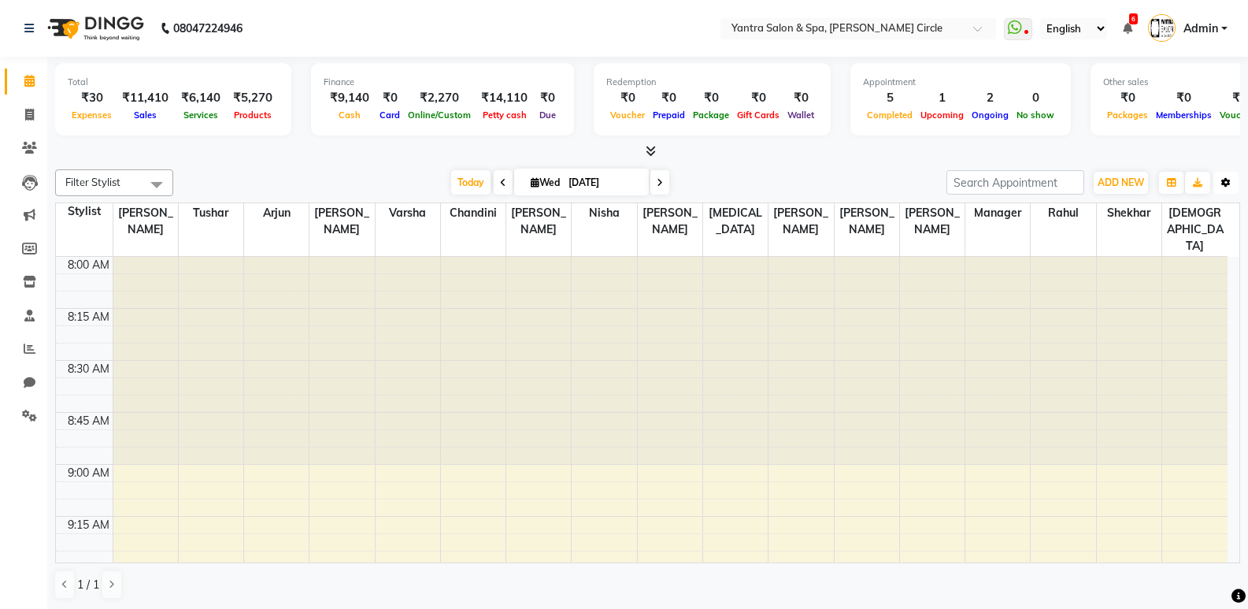
click at [1233, 182] on button "Toggle Dropdown" at bounding box center [1226, 183] width 25 height 22
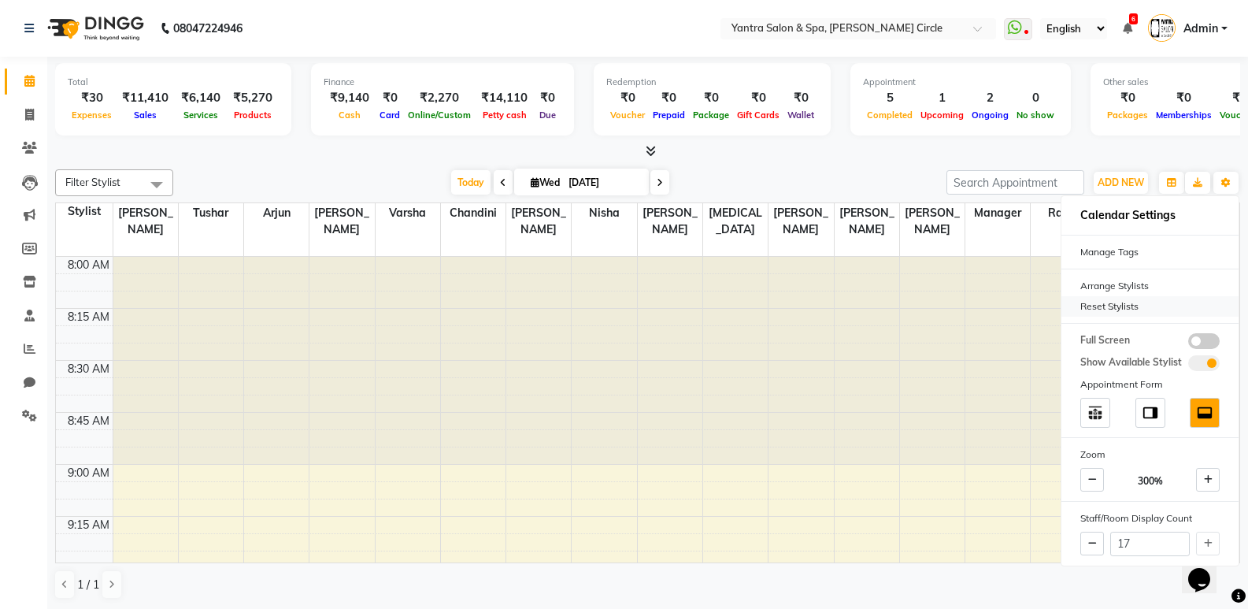
click at [1119, 296] on div "Reset Stylists" at bounding box center [1150, 306] width 177 height 20
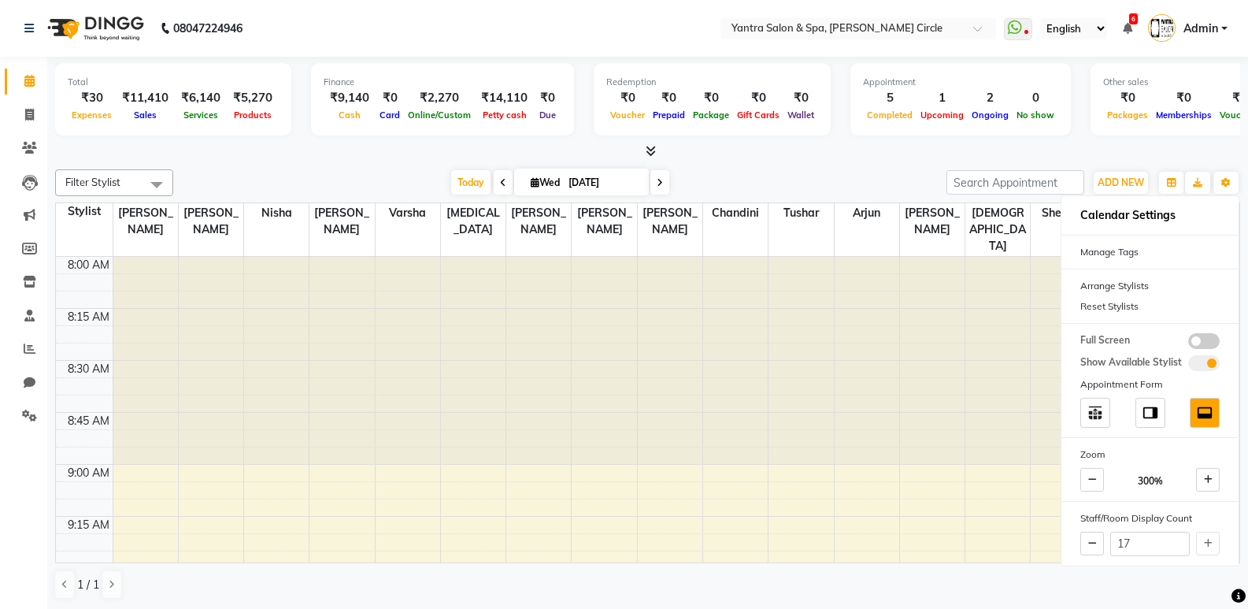
scroll to position [236, 0]
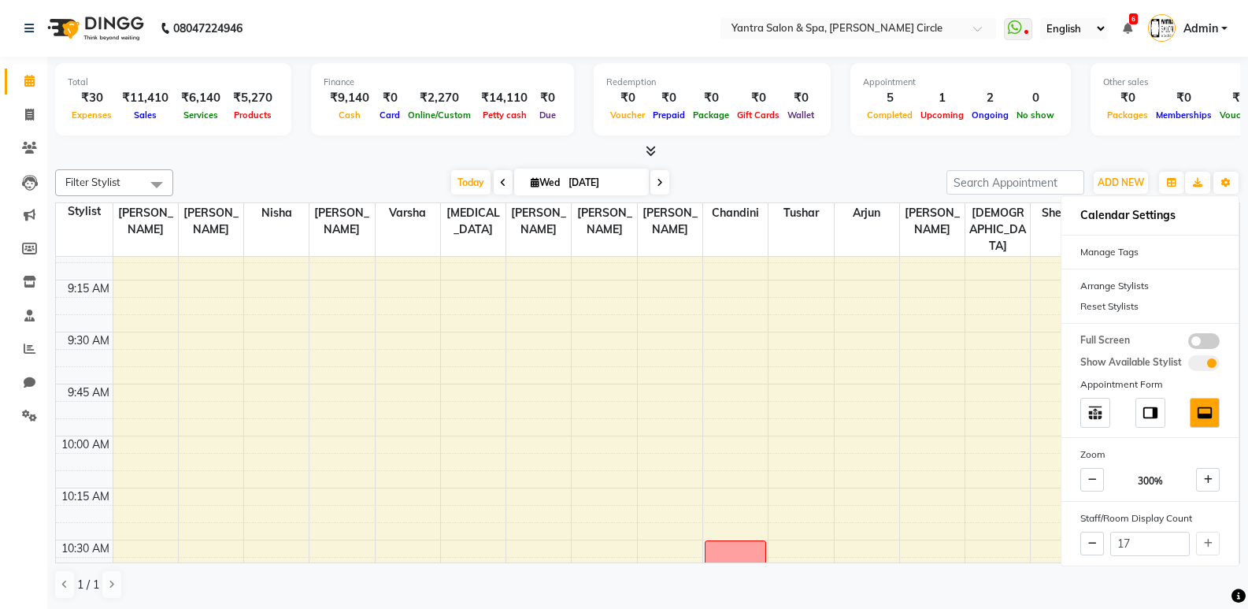
click at [800, 143] on div "Total ₹30 Expenses ₹11,410 Sales ₹6,140 Services ₹5,270 Products Finance ₹9,140…" at bounding box center [647, 108] width 1185 height 103
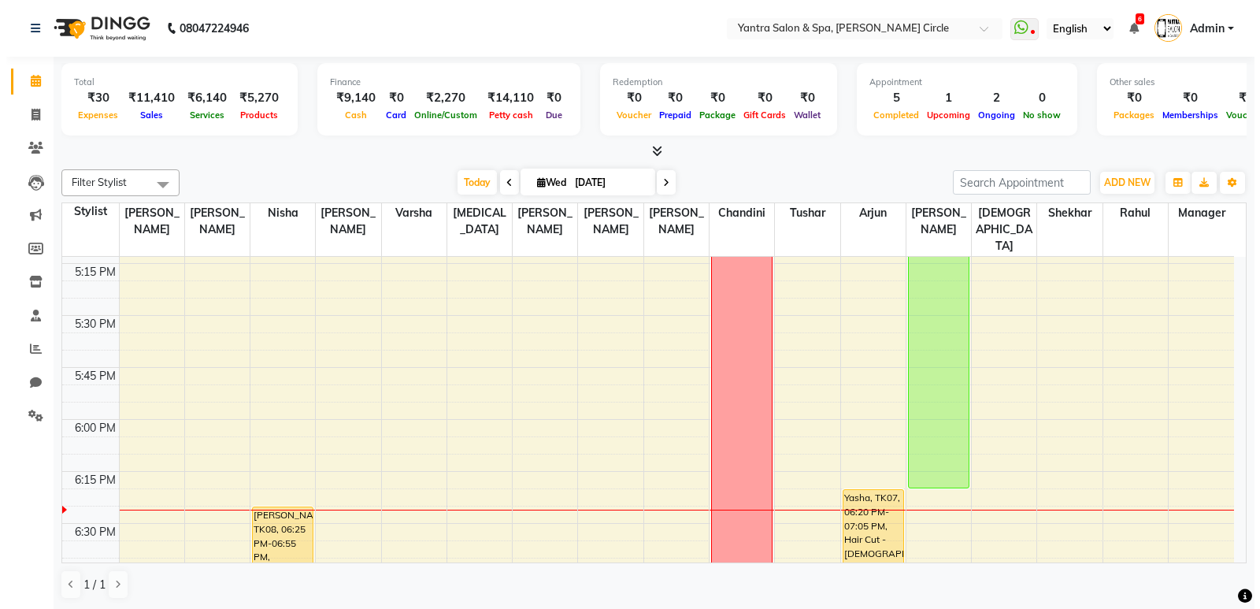
scroll to position [2048, 0]
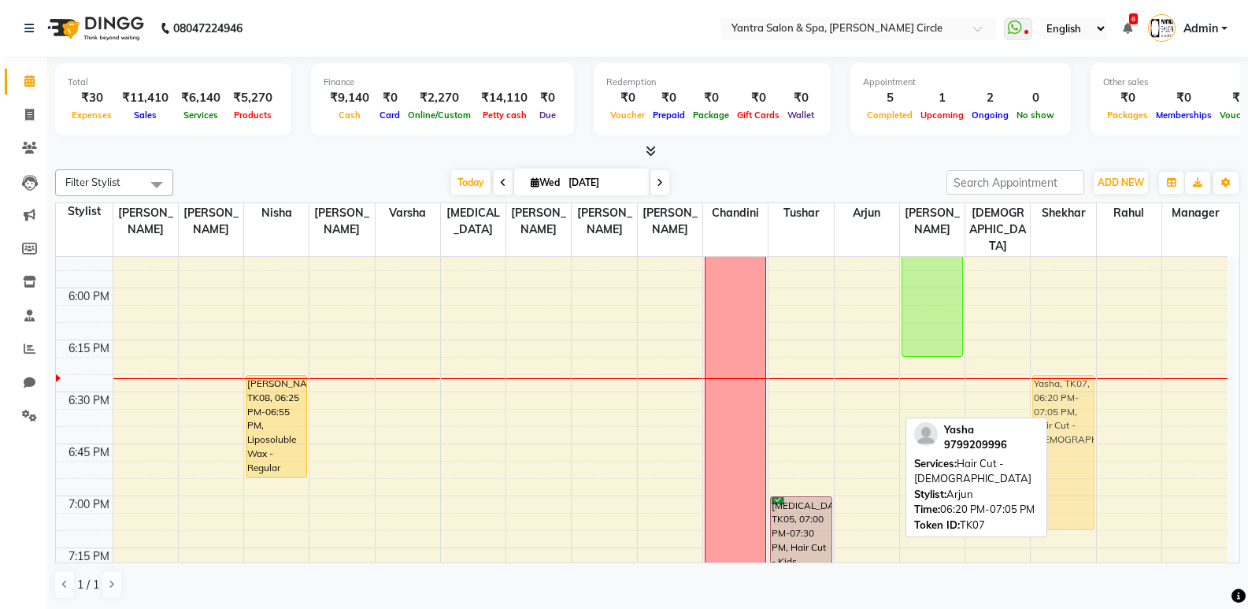
drag, startPoint x: 879, startPoint y: 379, endPoint x: 1070, endPoint y: 399, distance: 191.7
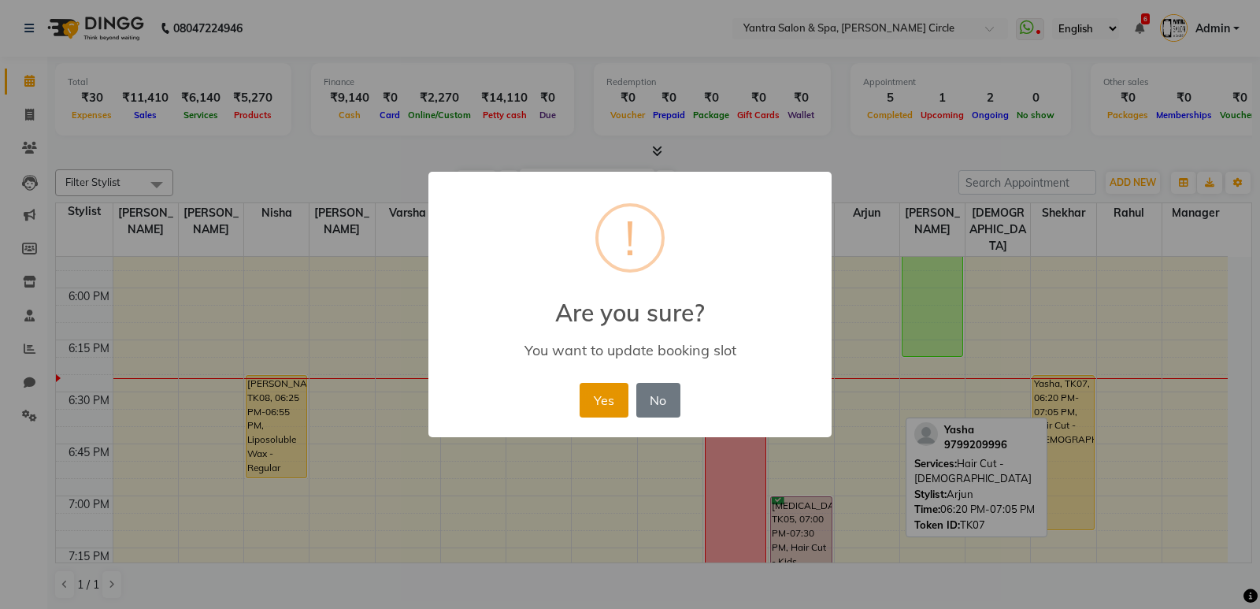
click at [618, 396] on button "Yes" at bounding box center [604, 400] width 48 height 35
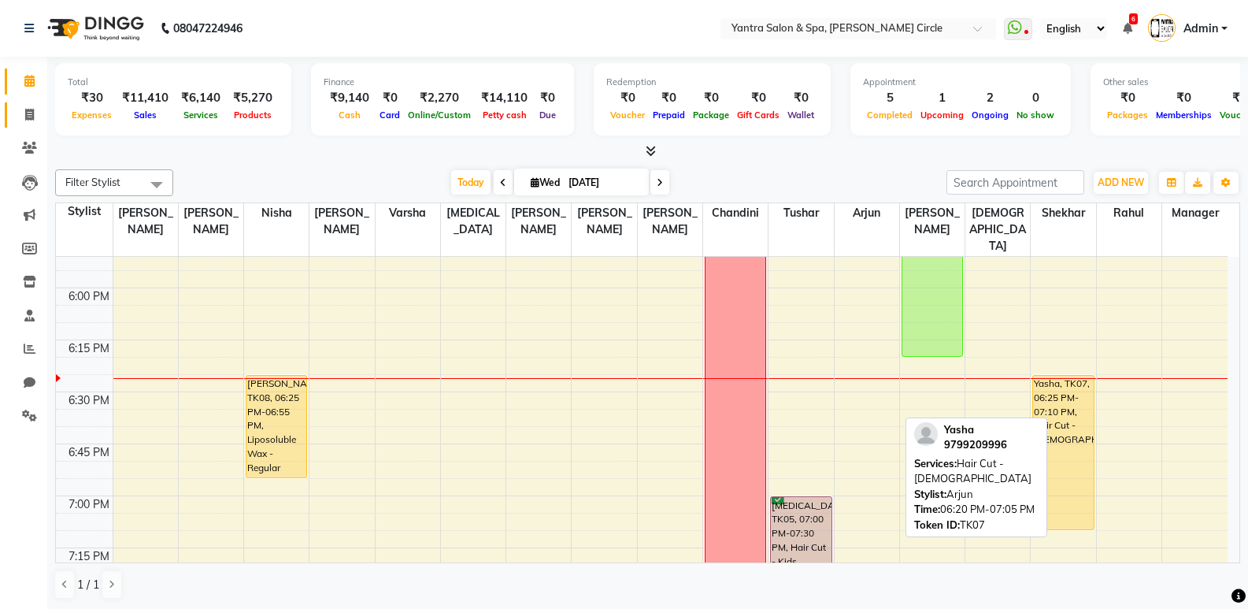
click at [31, 123] on span at bounding box center [30, 115] width 28 height 18
select select "service"
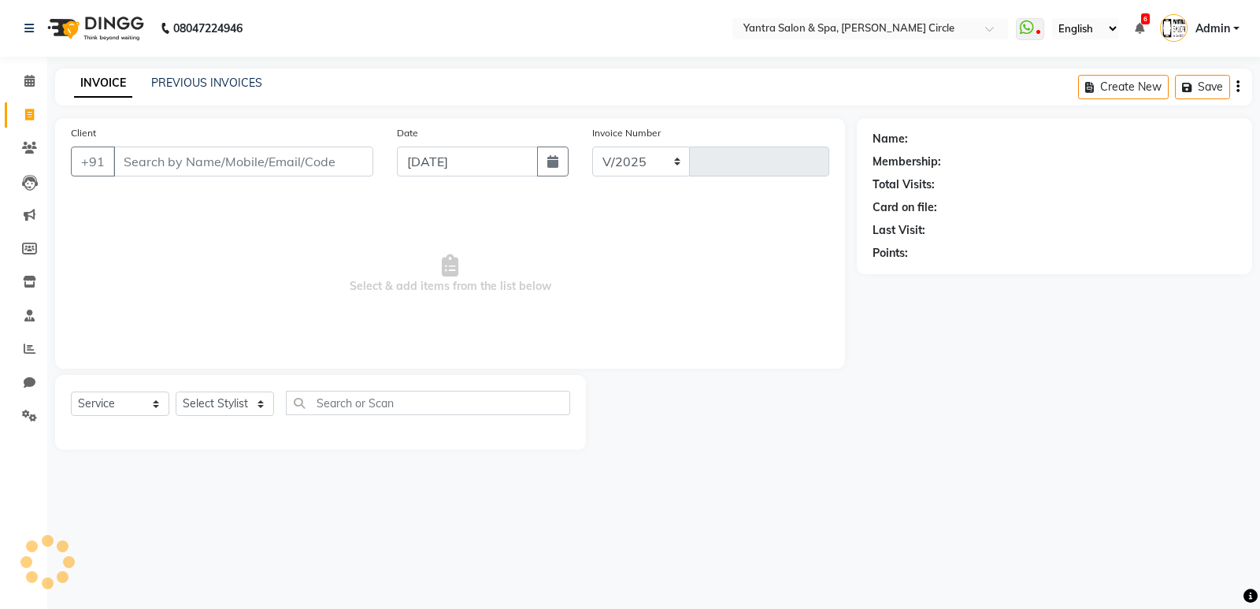
select select "152"
type input "3914"
click at [213, 85] on link "PREVIOUS INVOICES" at bounding box center [206, 83] width 111 height 14
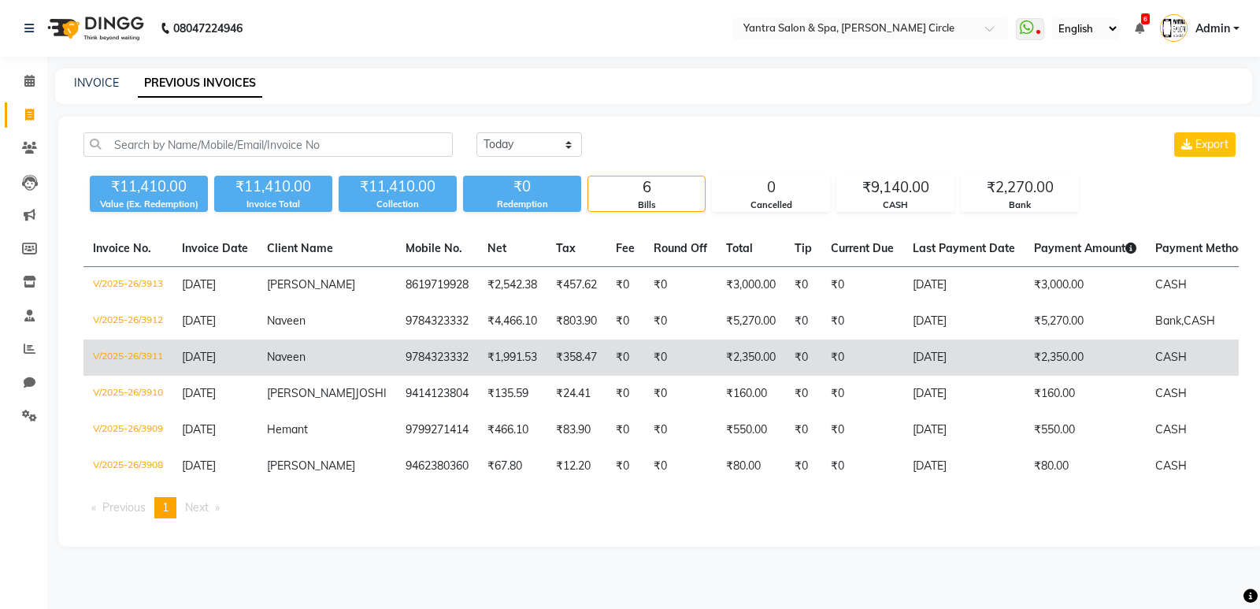
click at [284, 353] on span "Naveen" at bounding box center [286, 357] width 39 height 14
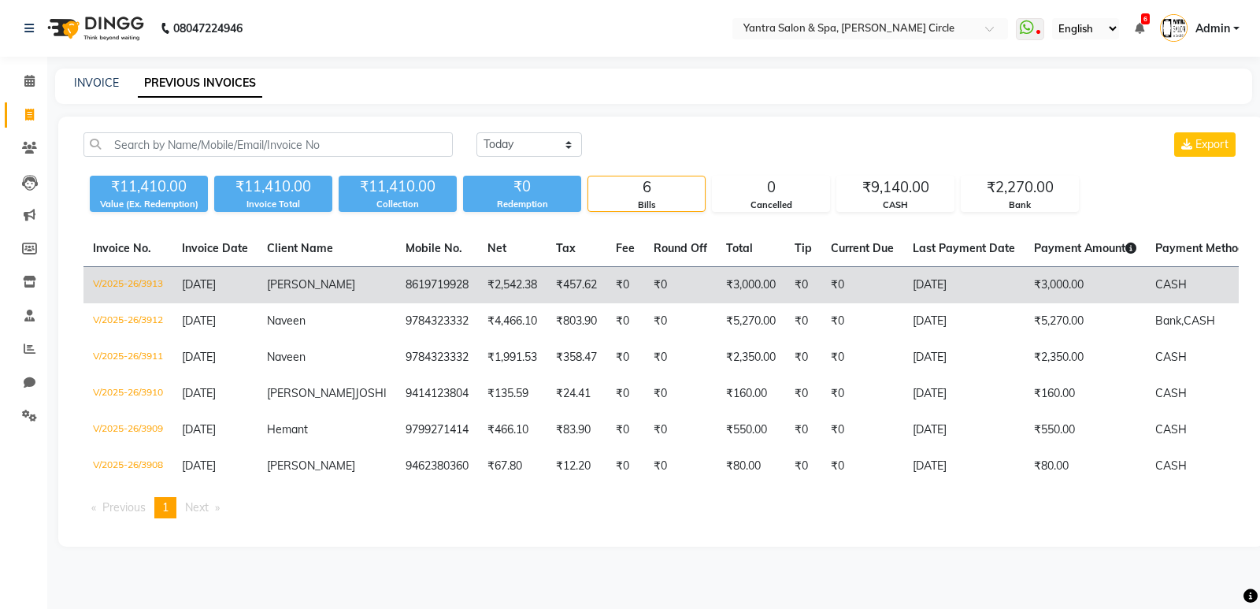
click at [295, 289] on span "[PERSON_NAME]" at bounding box center [311, 284] width 88 height 14
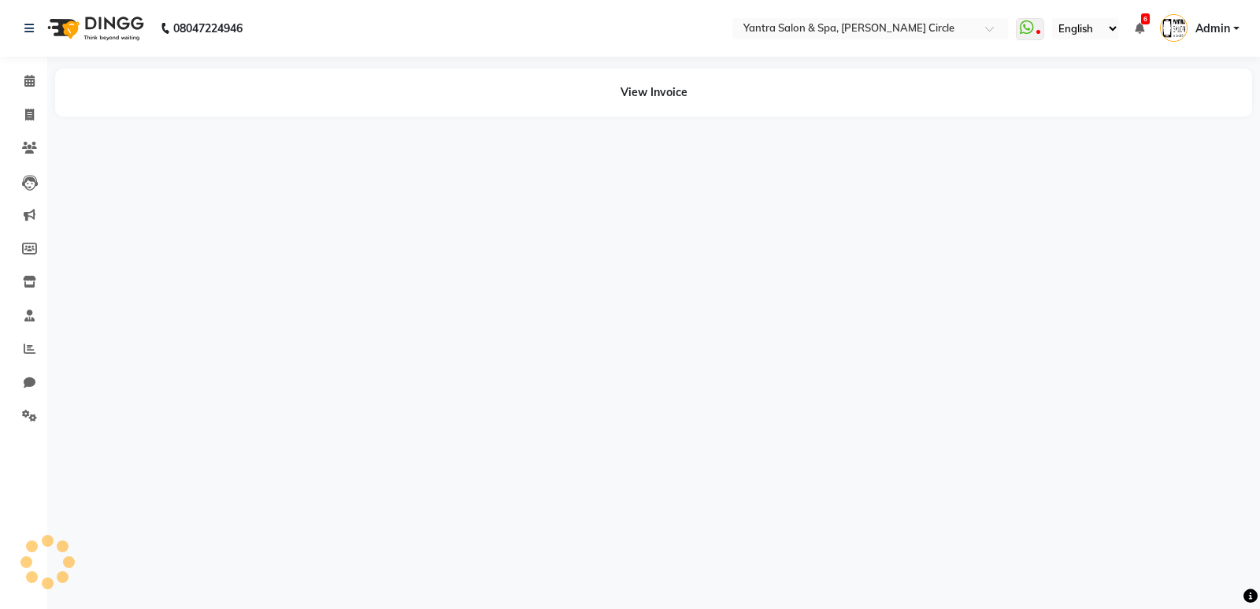
select select "en"
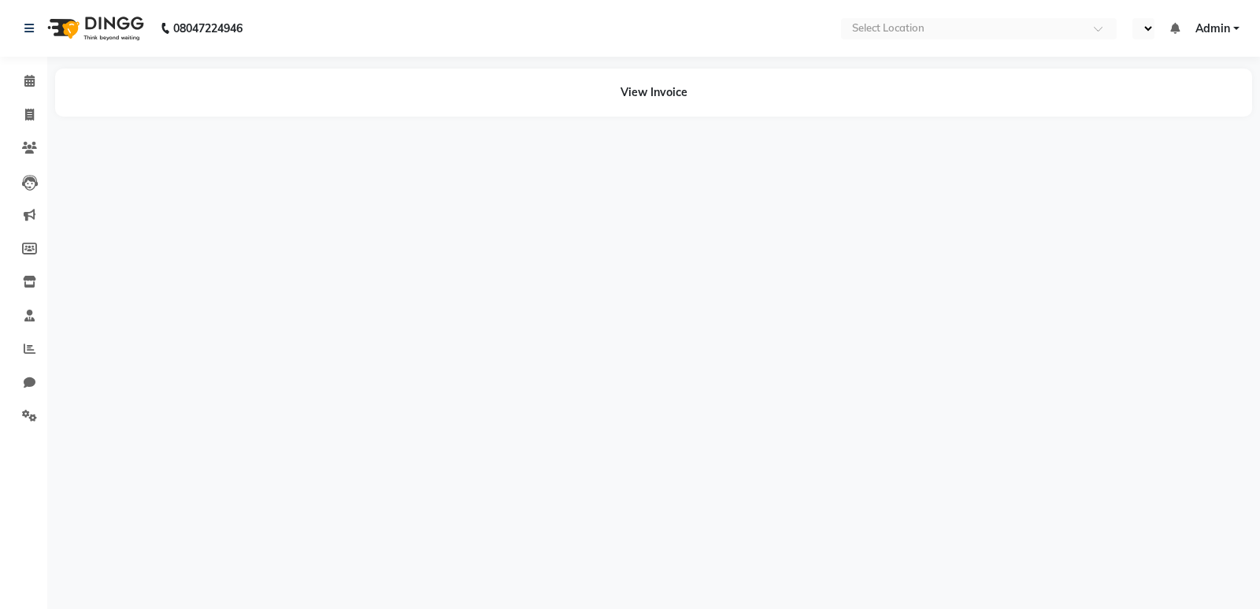
select select "en"
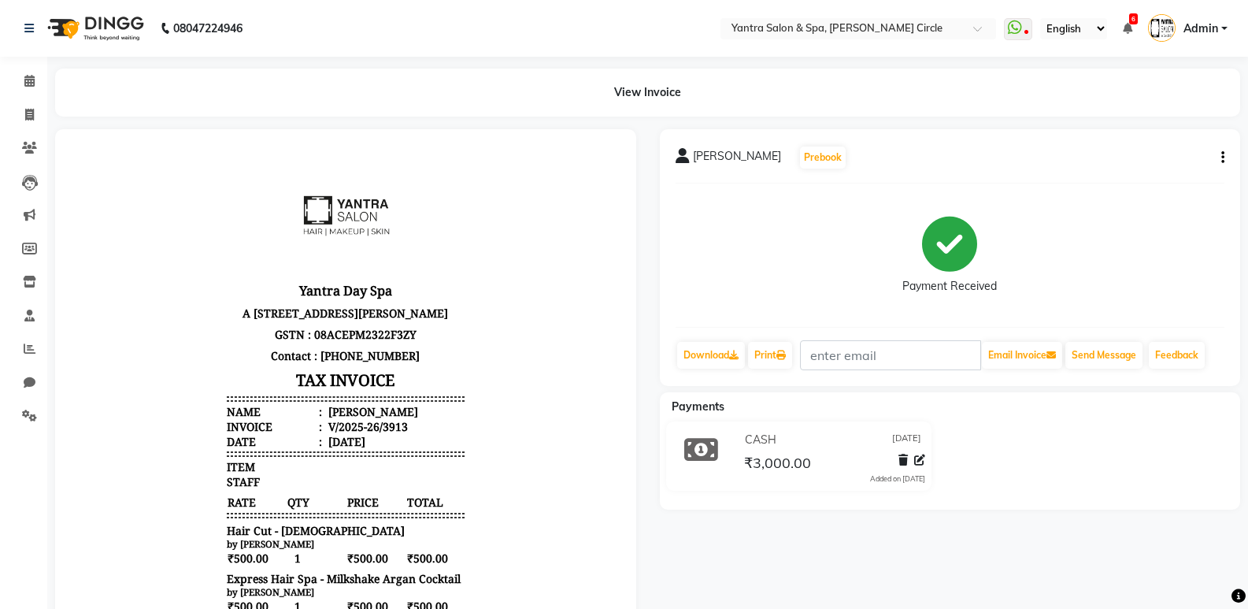
click at [1224, 158] on icon "button" at bounding box center [1223, 158] width 3 height 1
click at [1157, 143] on div "Split Service Amount" at bounding box center [1145, 138] width 108 height 20
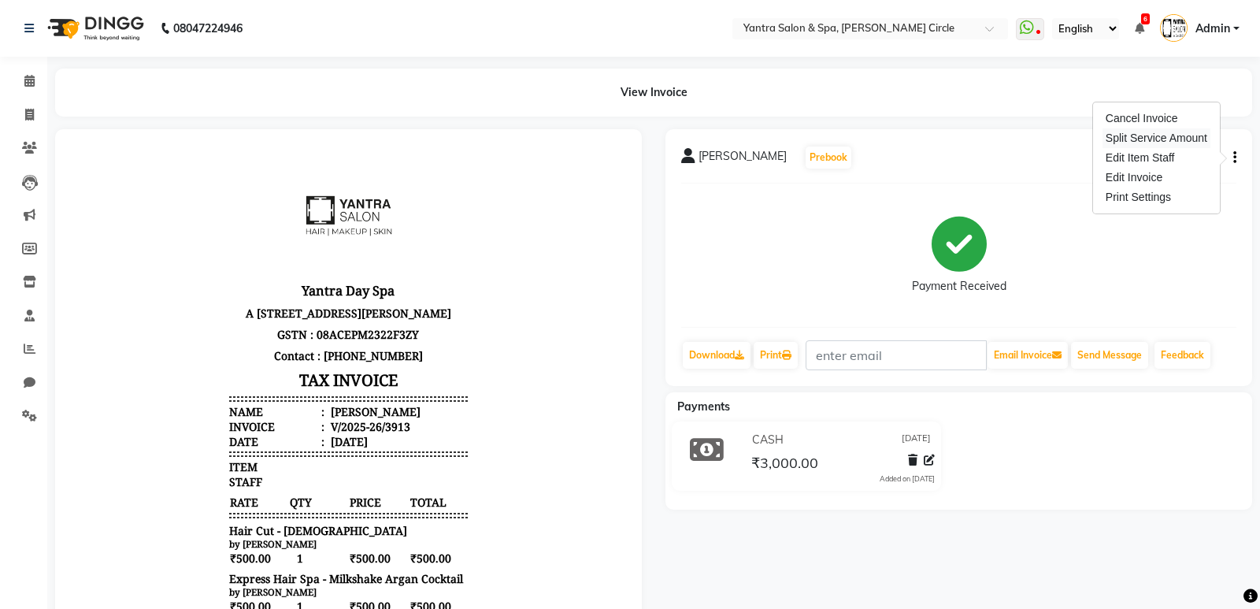
select select "29713"
select select "4348"
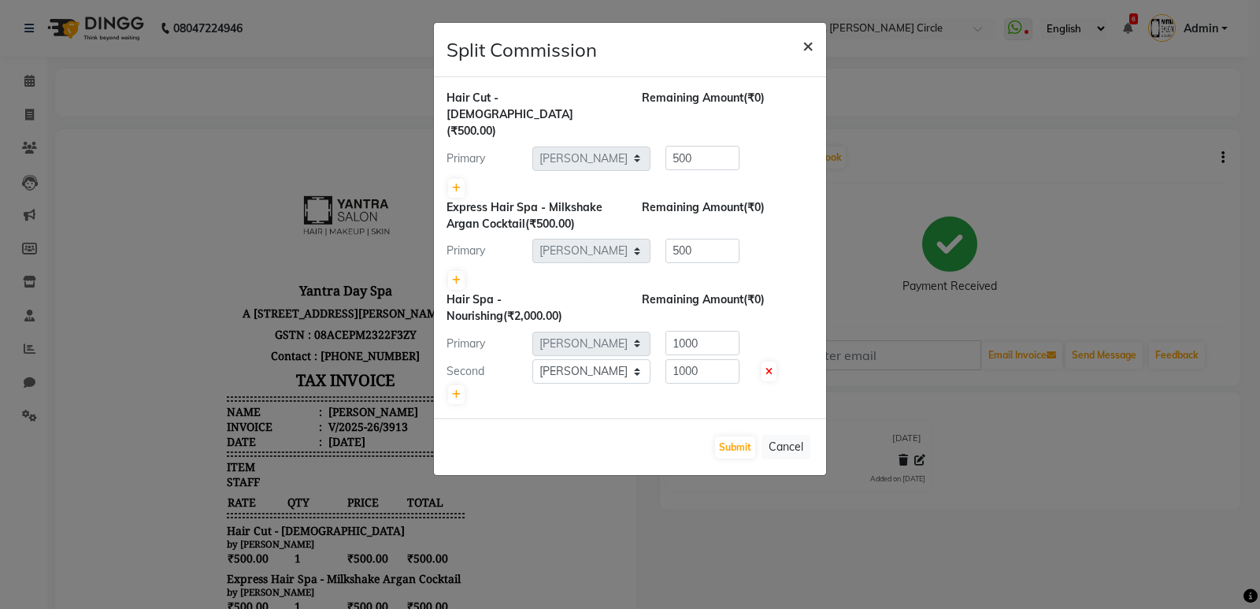
click at [808, 45] on span "×" at bounding box center [808, 45] width 11 height 24
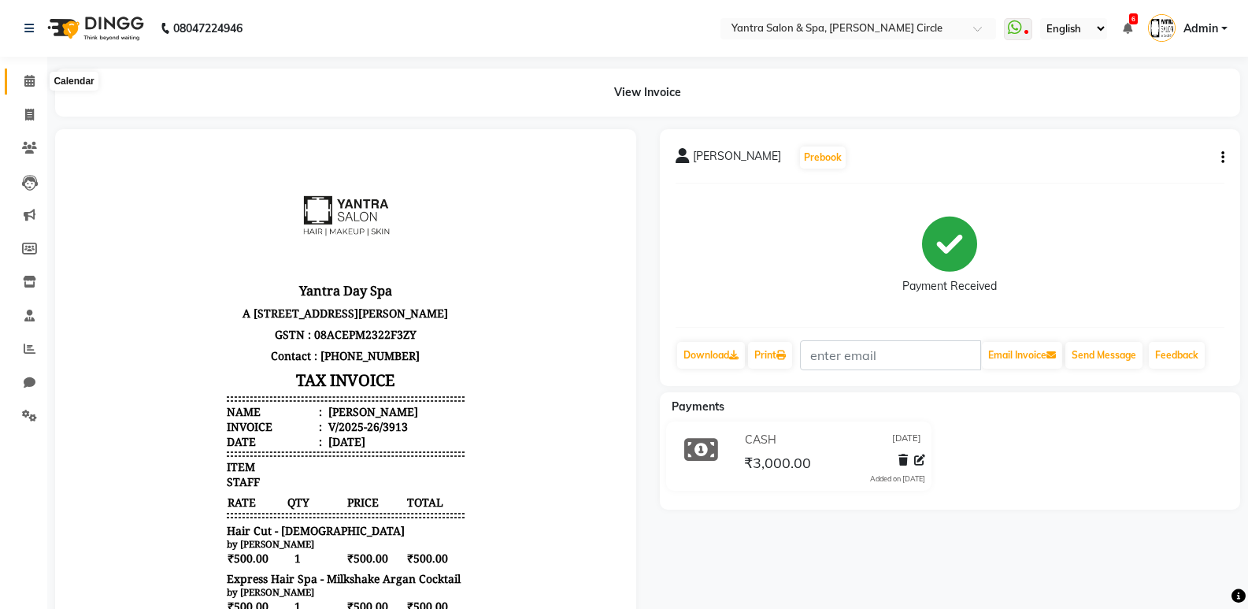
click at [28, 81] on icon at bounding box center [29, 81] width 10 height 12
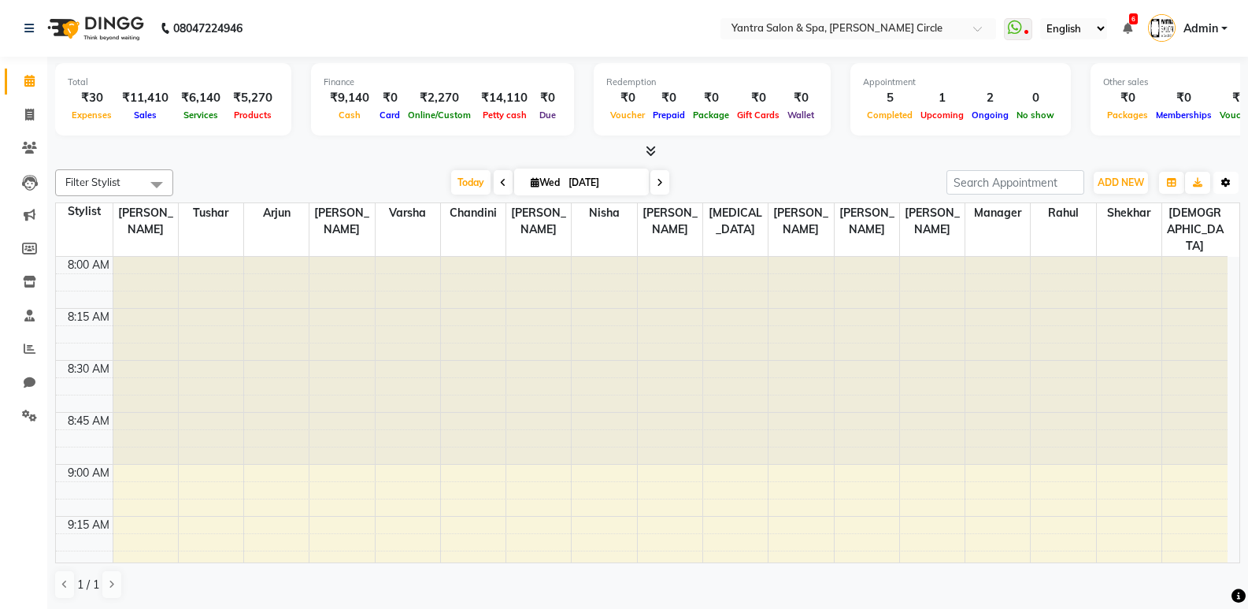
click at [1216, 178] on button "Toggle Dropdown" at bounding box center [1226, 183] width 25 height 22
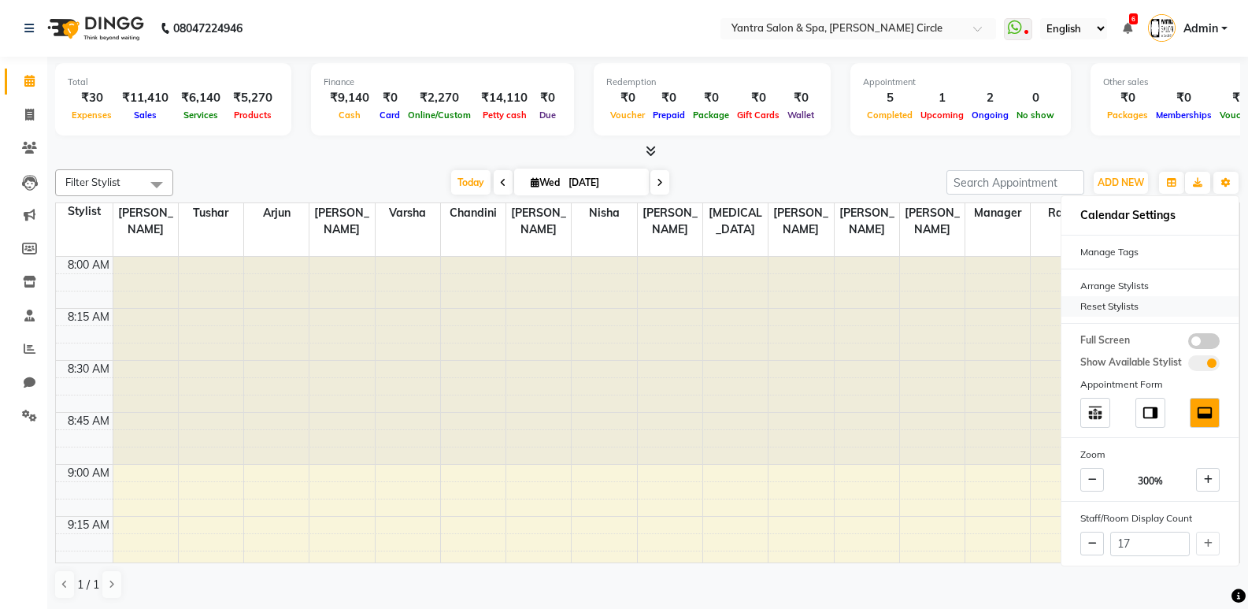
click at [1141, 310] on div "Reset Stylists" at bounding box center [1150, 306] width 177 height 20
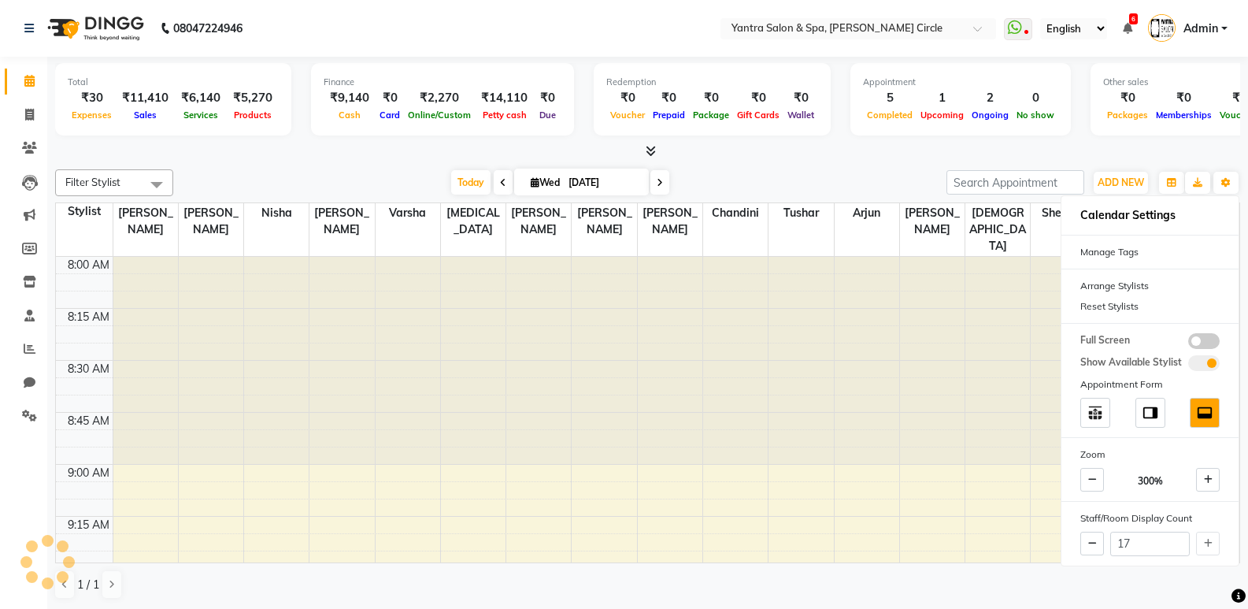
click at [770, 147] on div at bounding box center [647, 151] width 1185 height 17
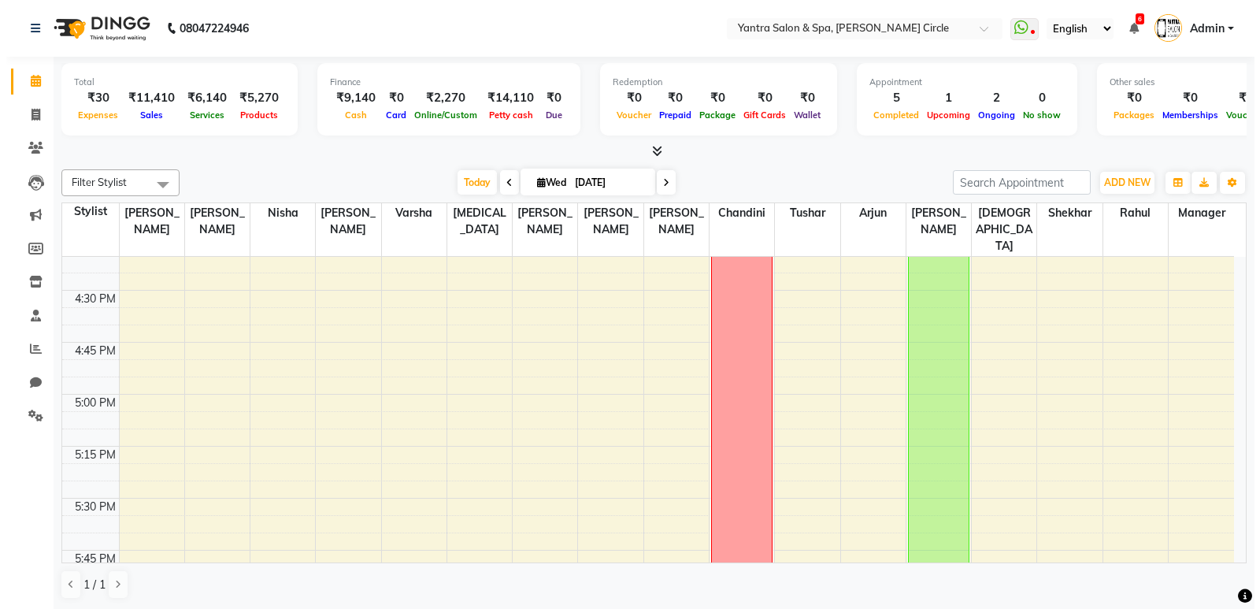
scroll to position [1733, 0]
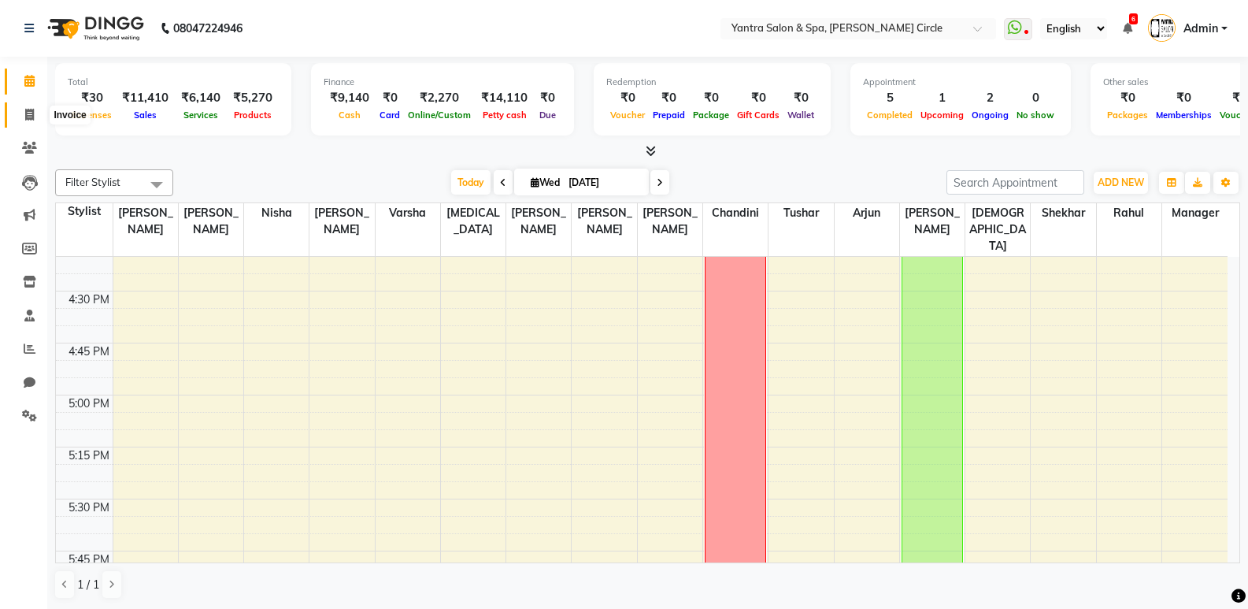
click at [33, 120] on icon at bounding box center [29, 115] width 9 height 12
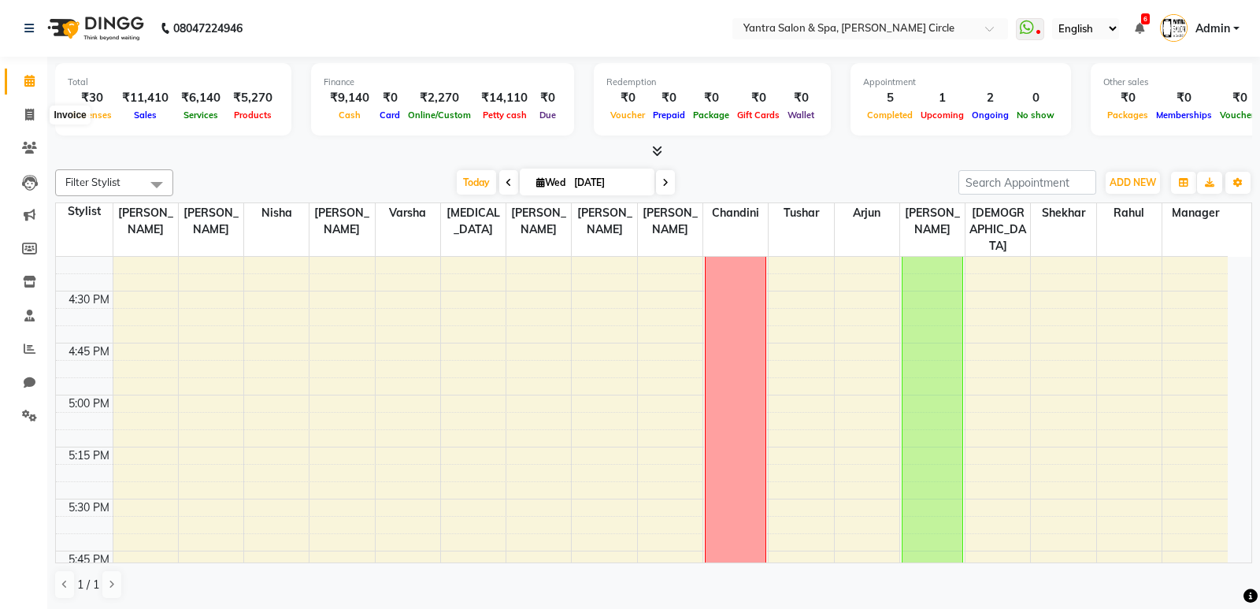
select select "service"
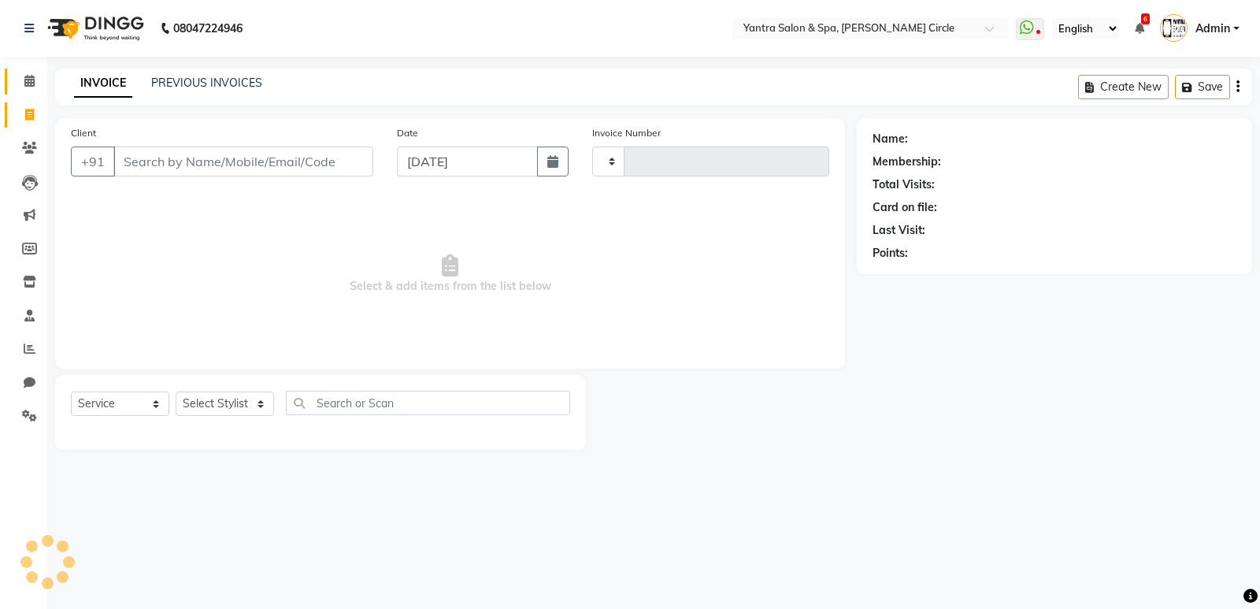
type input "3914"
select select "152"
click at [257, 80] on link "PREVIOUS INVOICES" at bounding box center [206, 83] width 111 height 14
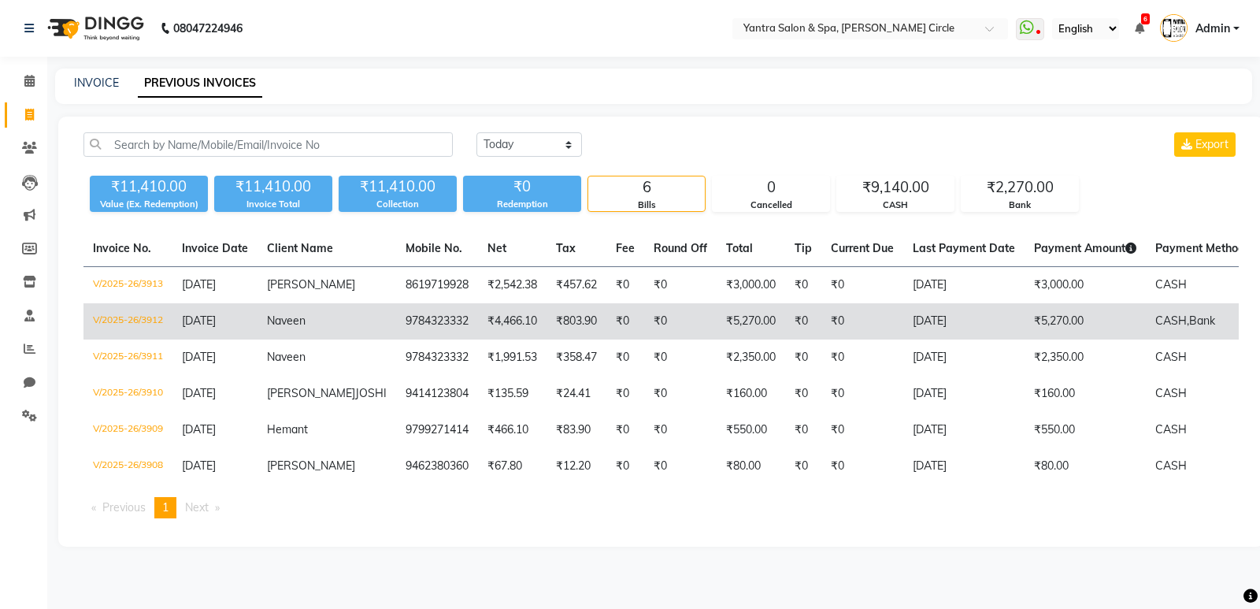
click at [717, 321] on td "₹5,270.00" at bounding box center [751, 321] width 69 height 36
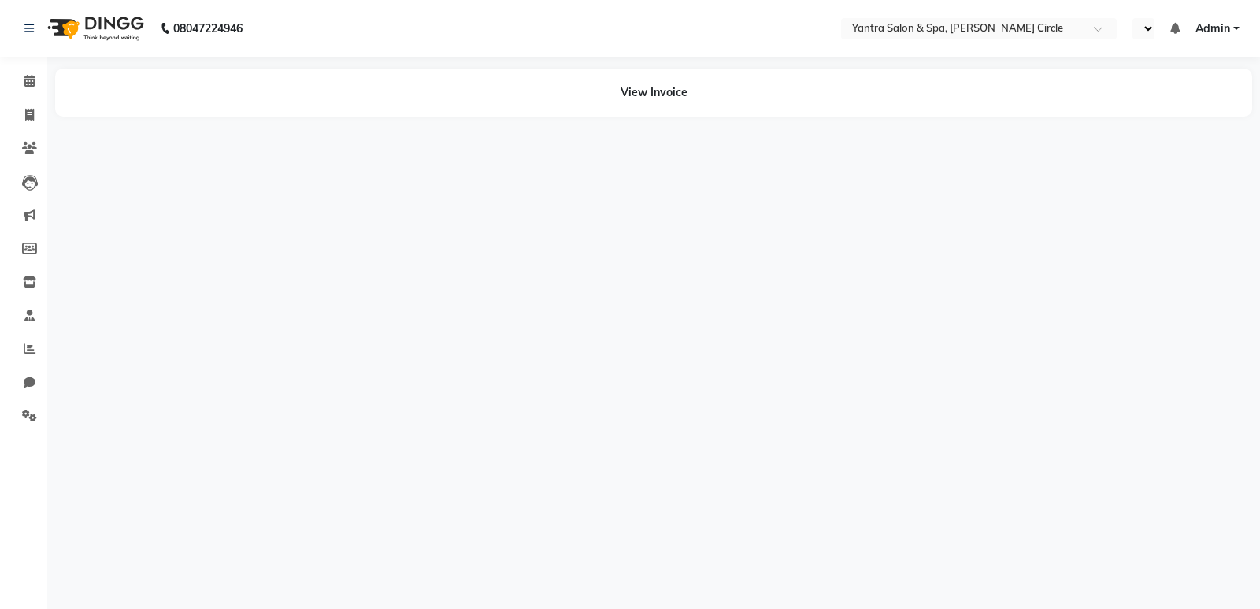
select select "en"
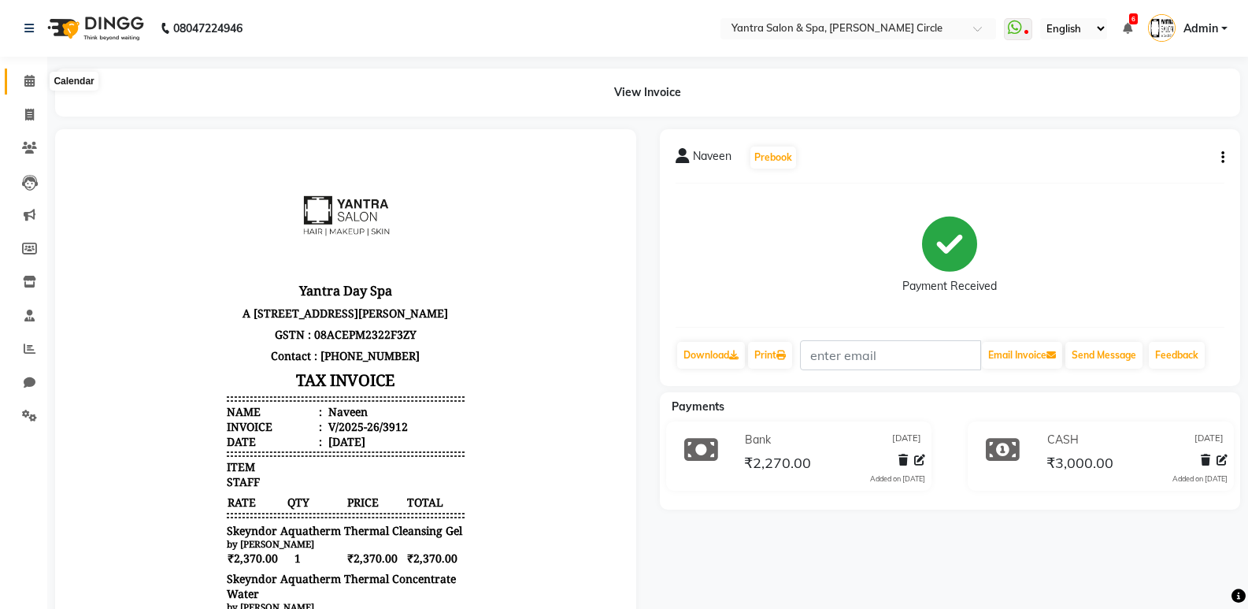
click at [28, 83] on icon at bounding box center [29, 81] width 10 height 12
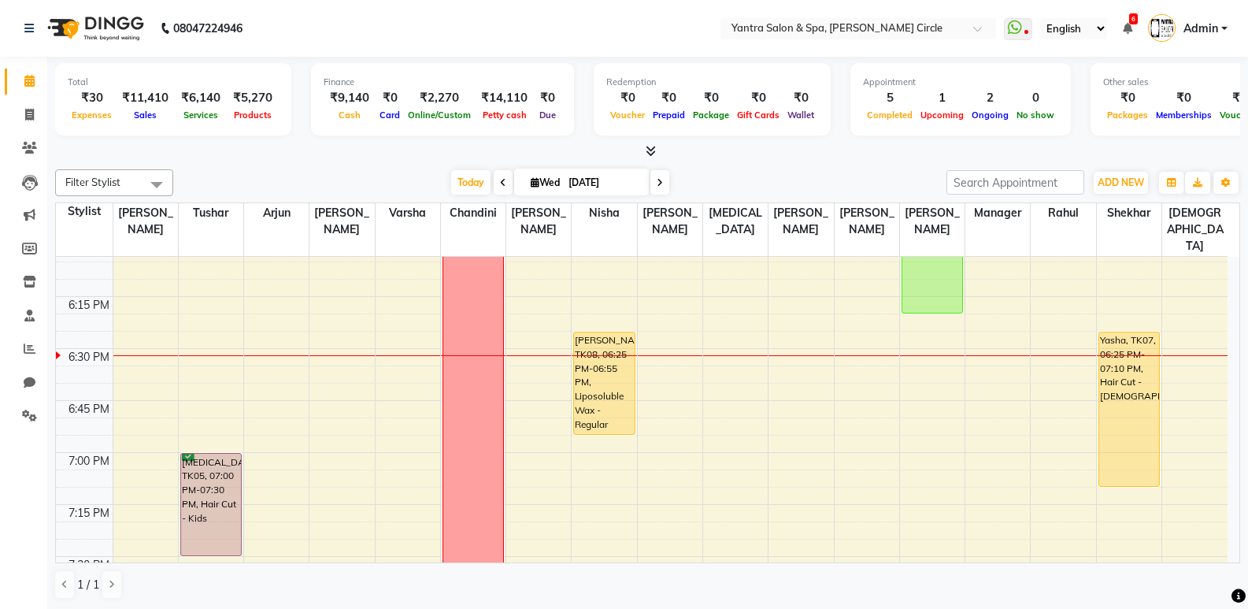
scroll to position [2127, 0]
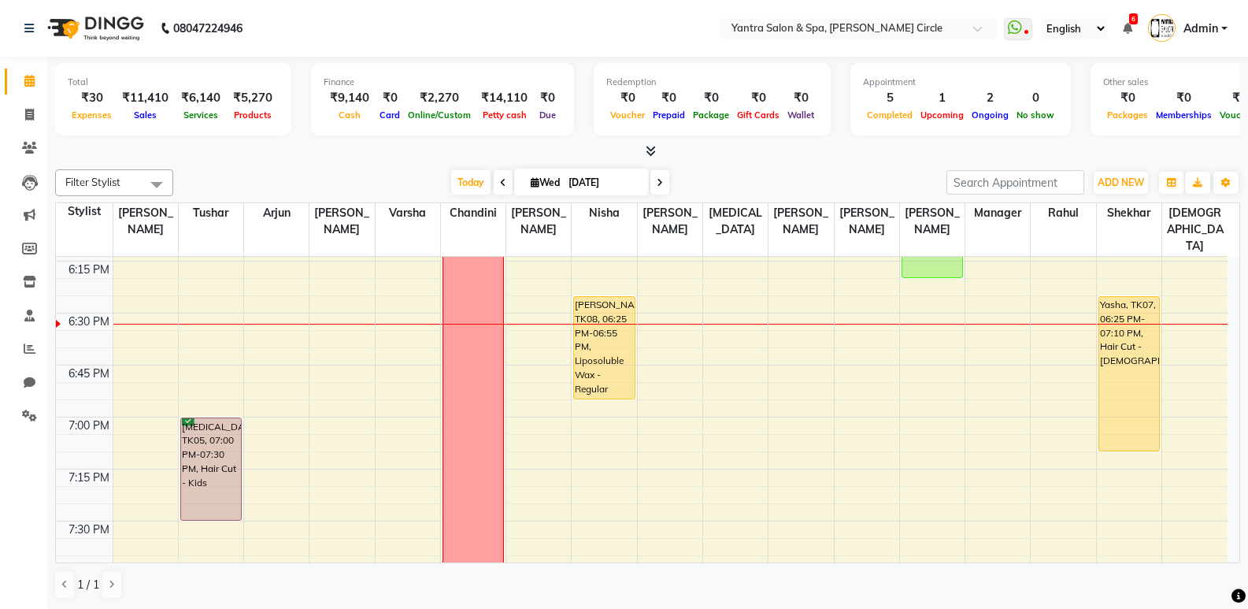
click at [542, 182] on span "Wed" at bounding box center [545, 182] width 37 height 12
select select "9"
select select "2025"
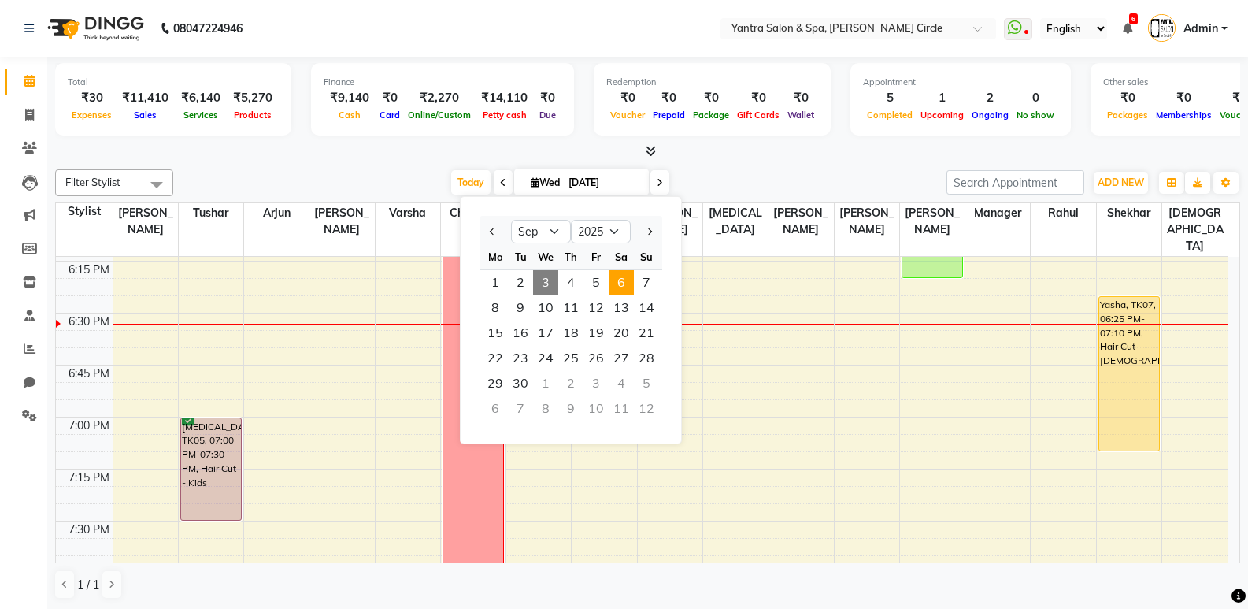
click at [620, 280] on span "6" at bounding box center [621, 282] width 25 height 25
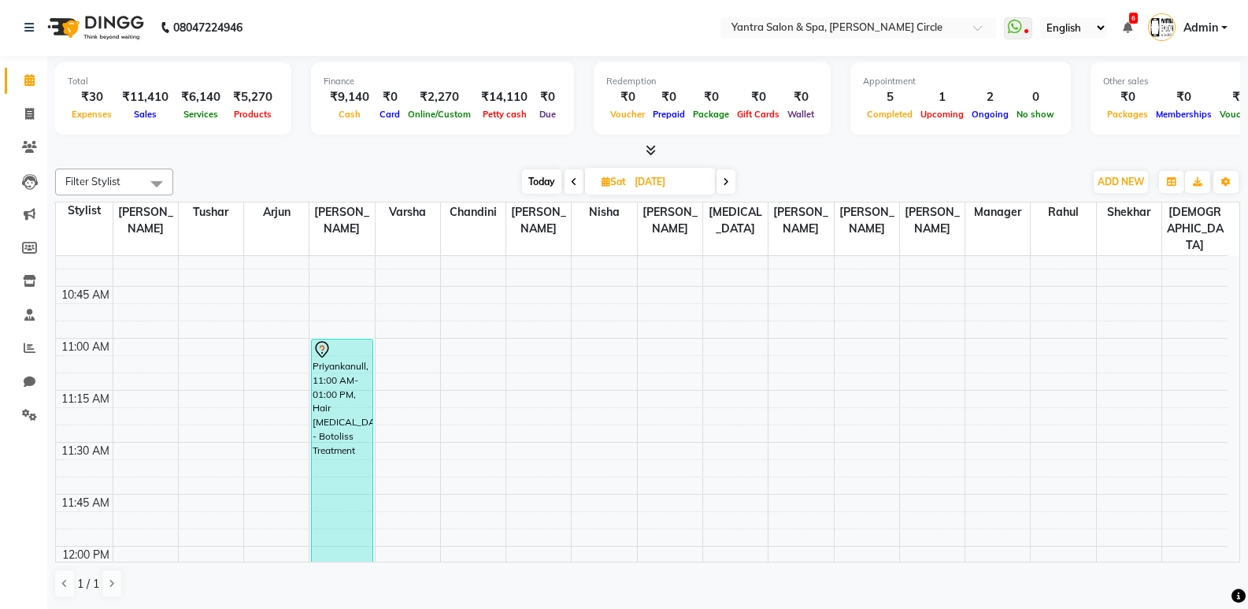
scroll to position [540, 0]
click at [538, 185] on span "Today" at bounding box center [541, 181] width 39 height 24
type input "[DATE]"
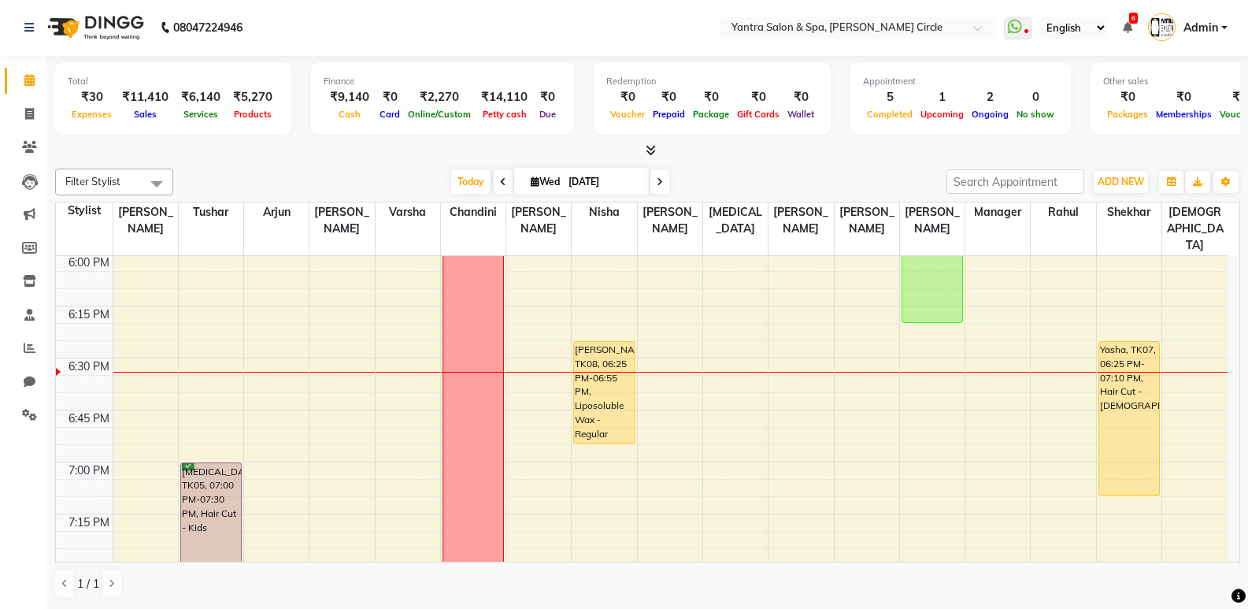
scroll to position [2080, 0]
